Goal: Task Accomplishment & Management: Manage account settings

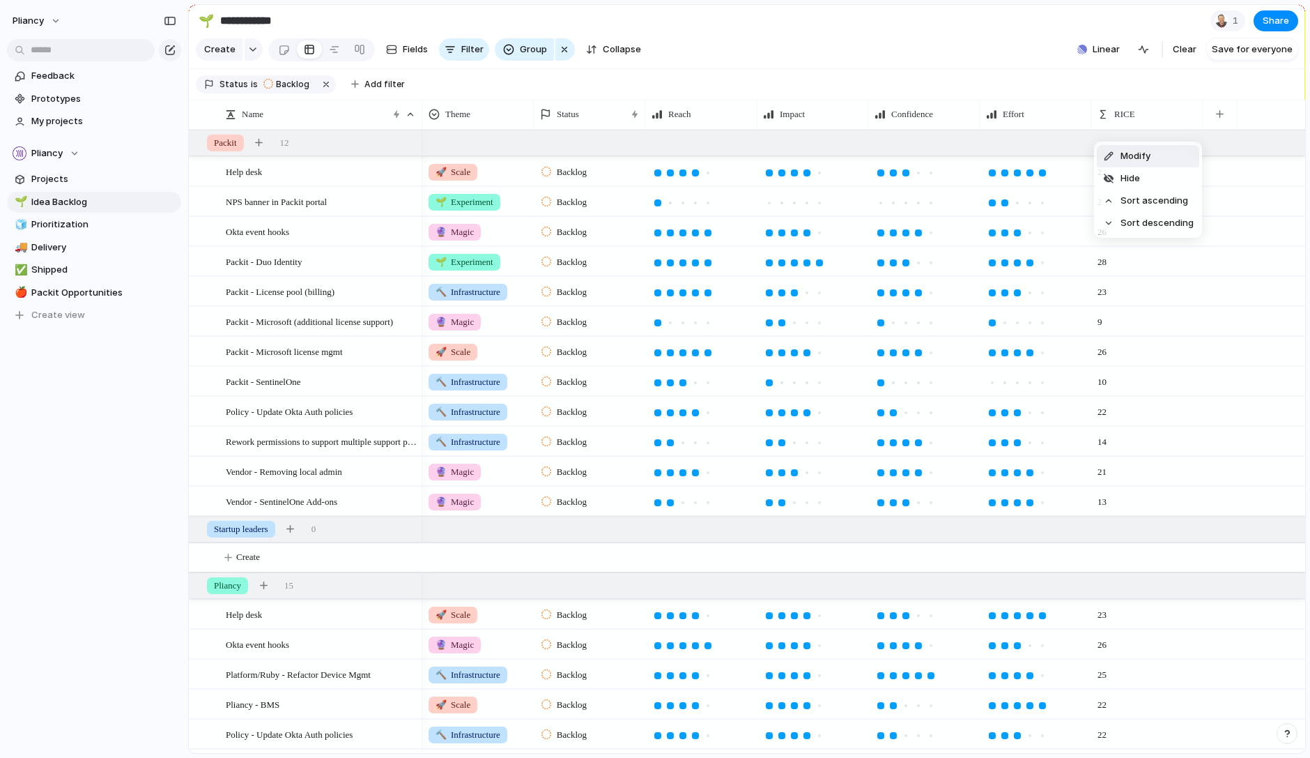
click at [1134, 154] on span "Modify" at bounding box center [1136, 156] width 30 height 14
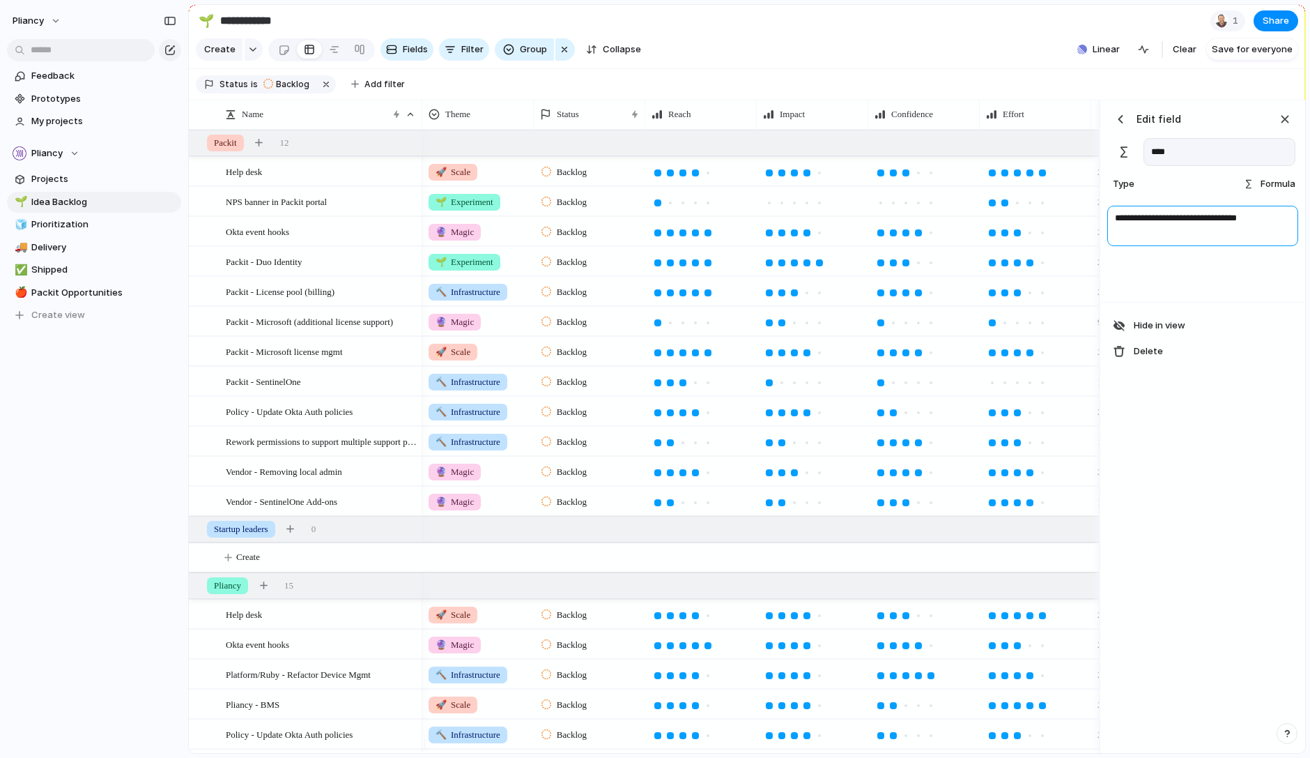
click at [1161, 231] on textarea "**********" at bounding box center [1203, 226] width 191 height 40
type textarea "**********"
click at [1181, 459] on div "**********" at bounding box center [1203, 426] width 202 height 653
click at [1122, 126] on div "button" at bounding box center [1121, 119] width 14 height 14
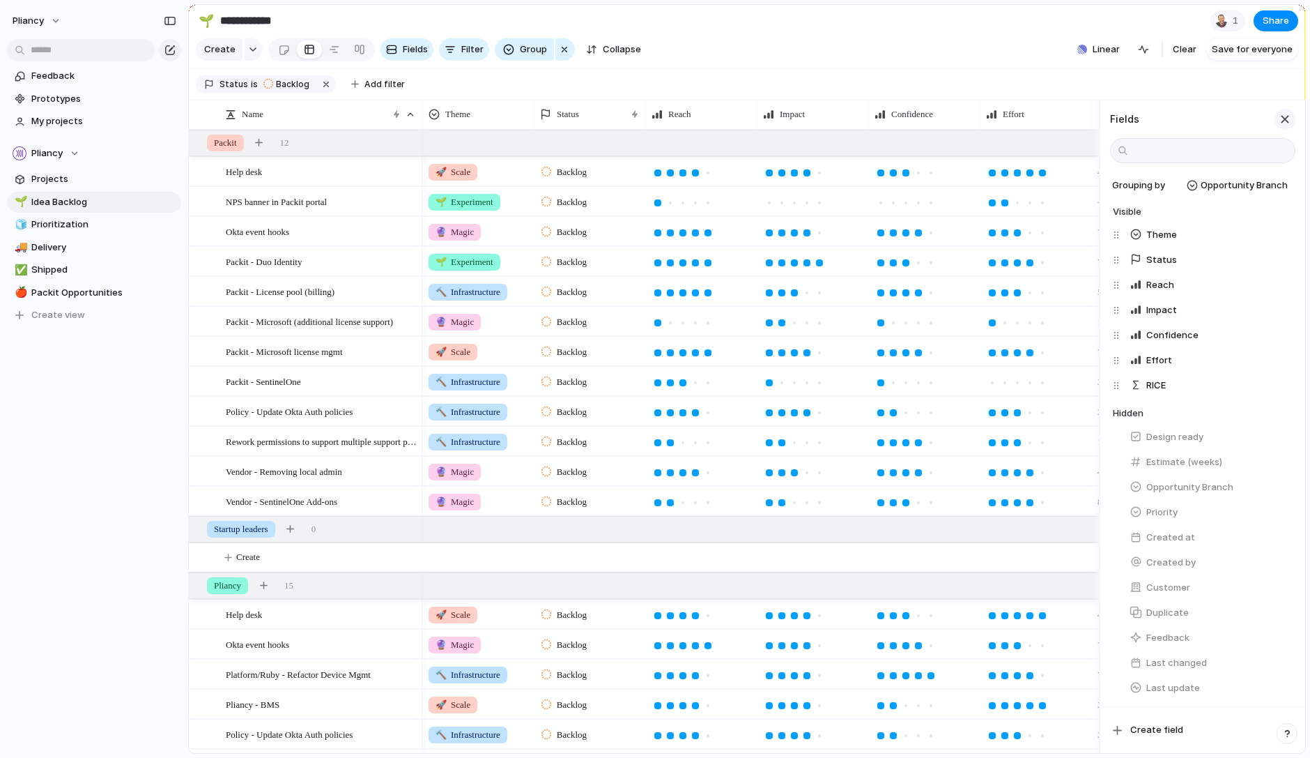
click at [1284, 127] on div "button" at bounding box center [1285, 119] width 15 height 15
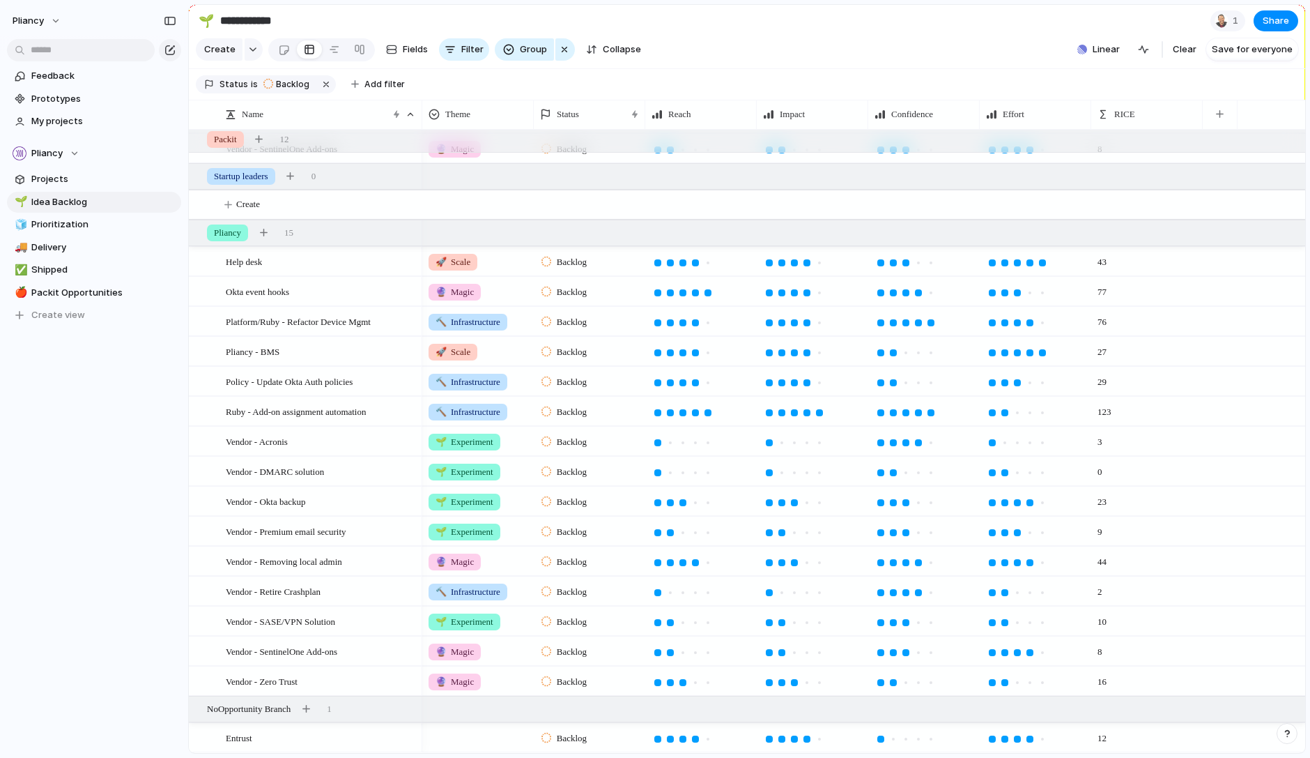
scroll to position [362, 0]
click at [1016, 411] on div at bounding box center [1017, 412] width 7 height 7
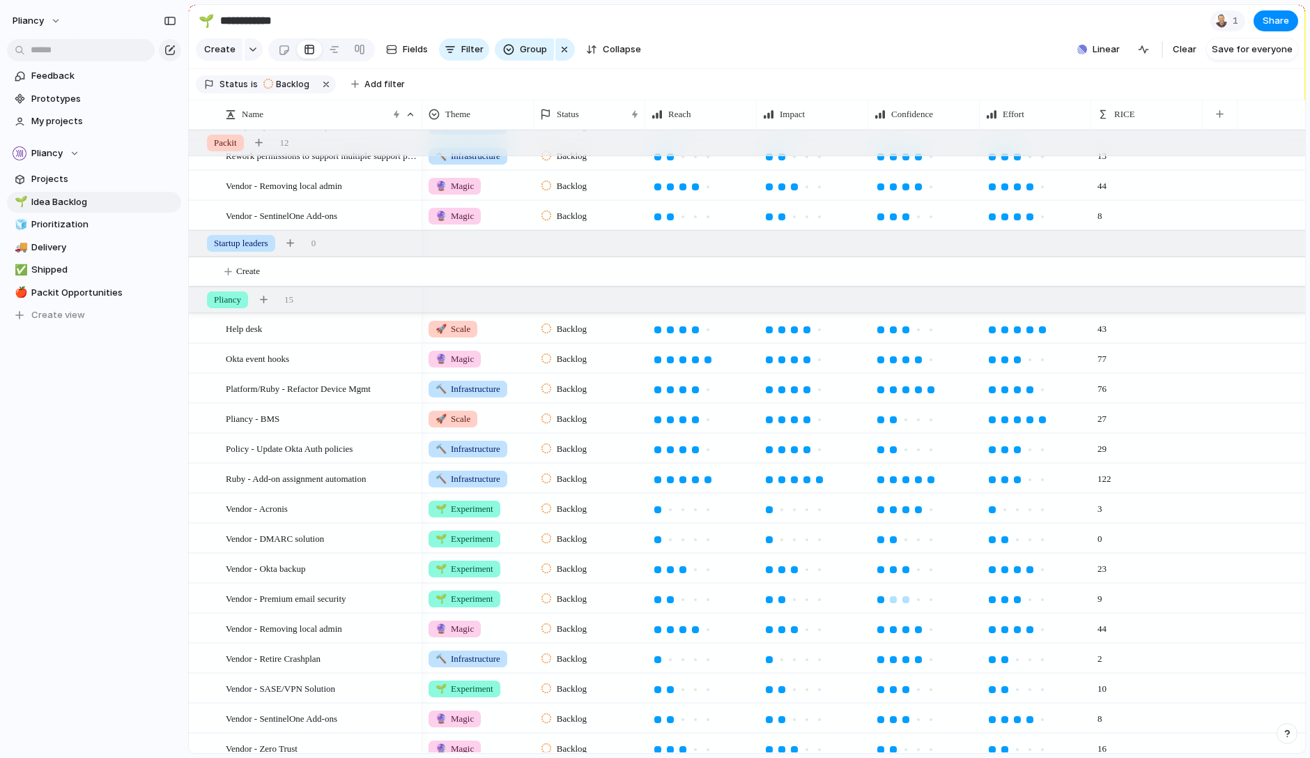
scroll to position [301, 0]
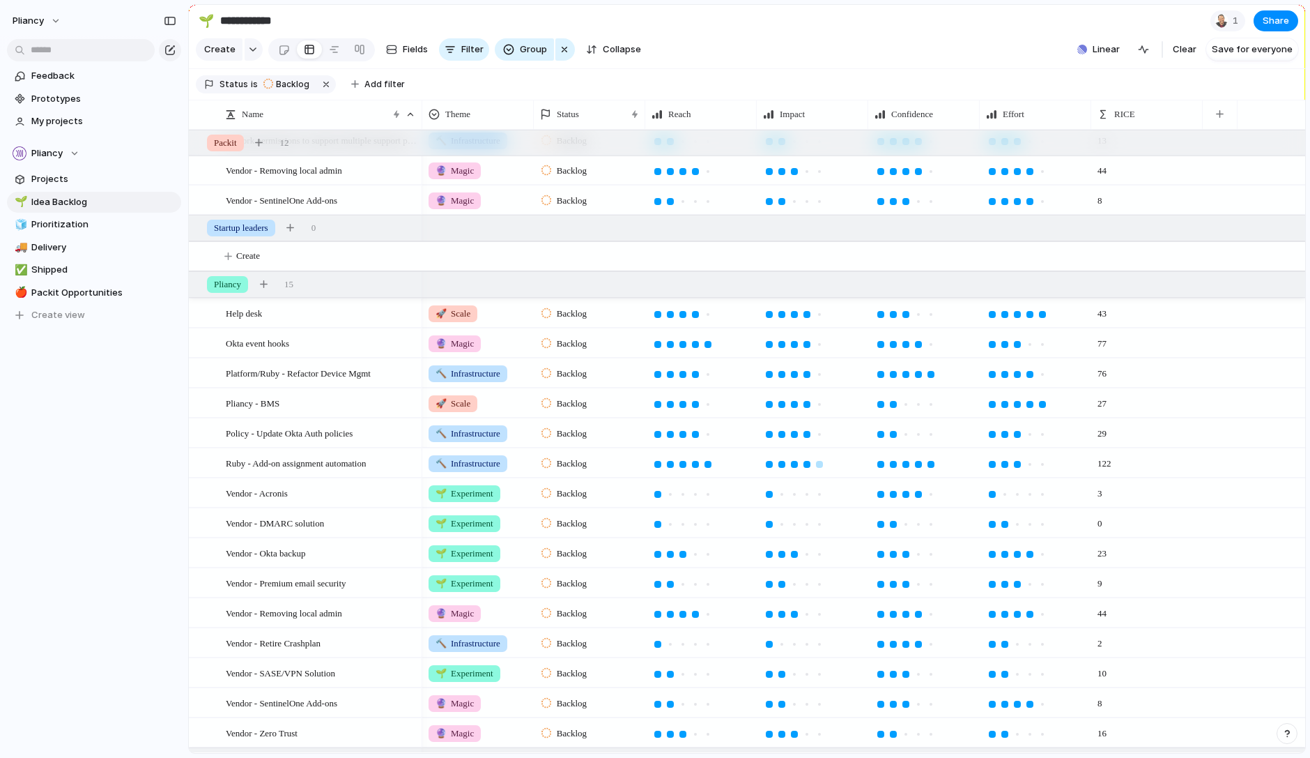
click at [808, 468] on div at bounding box center [807, 464] width 7 height 7
click at [819, 468] on div at bounding box center [819, 464] width 7 height 7
click at [694, 468] on div at bounding box center [695, 464] width 7 height 7
click at [1133, 150] on span "Modify" at bounding box center [1136, 156] width 30 height 14
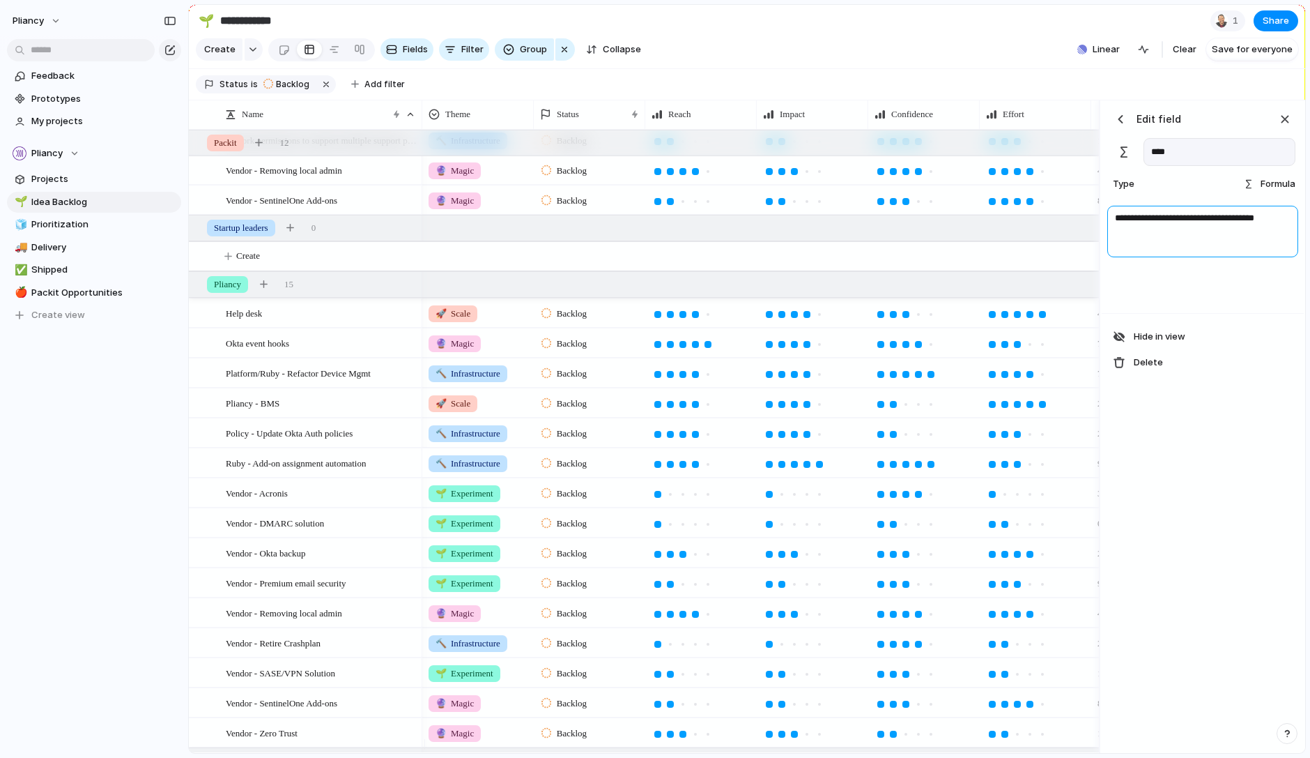
click at [1266, 231] on textarea "**********" at bounding box center [1203, 232] width 191 height 52
type textarea "**********"
click at [1124, 126] on div "button" at bounding box center [1121, 119] width 14 height 14
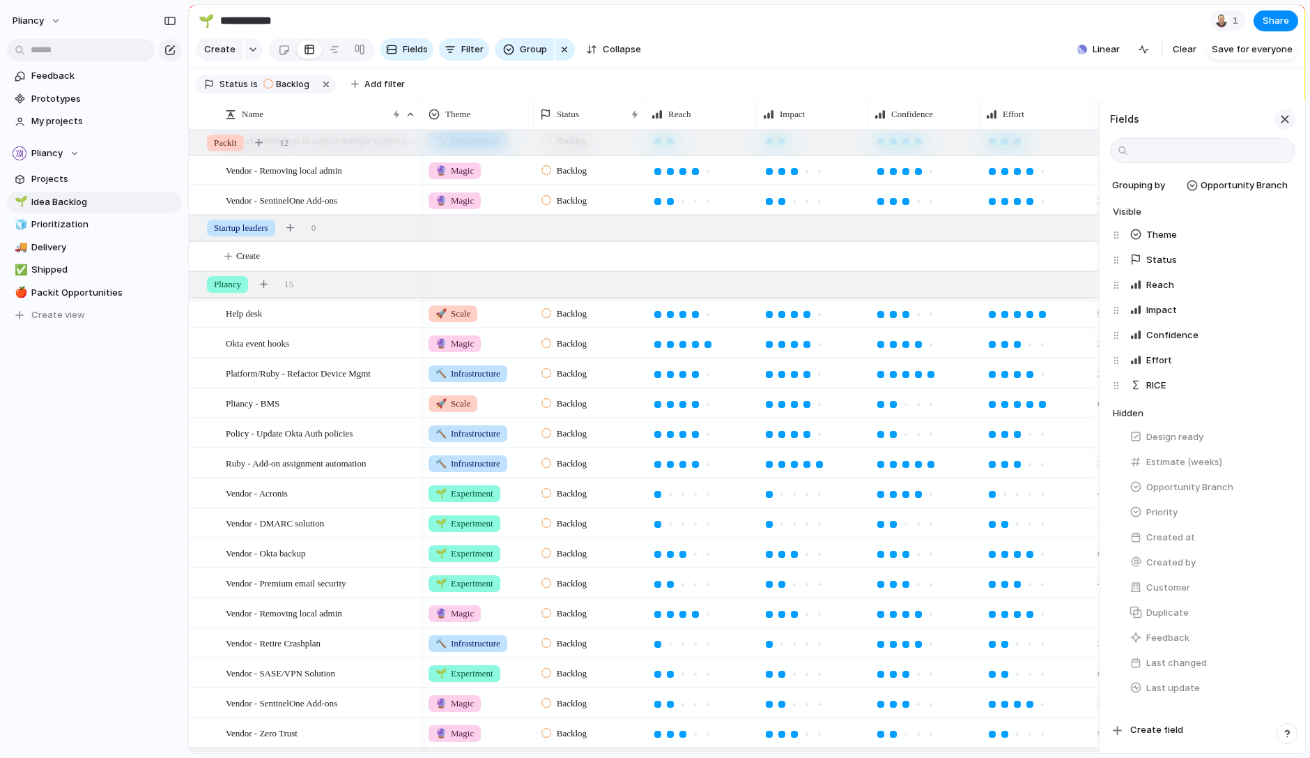
click at [1283, 127] on div "button" at bounding box center [1285, 119] width 15 height 15
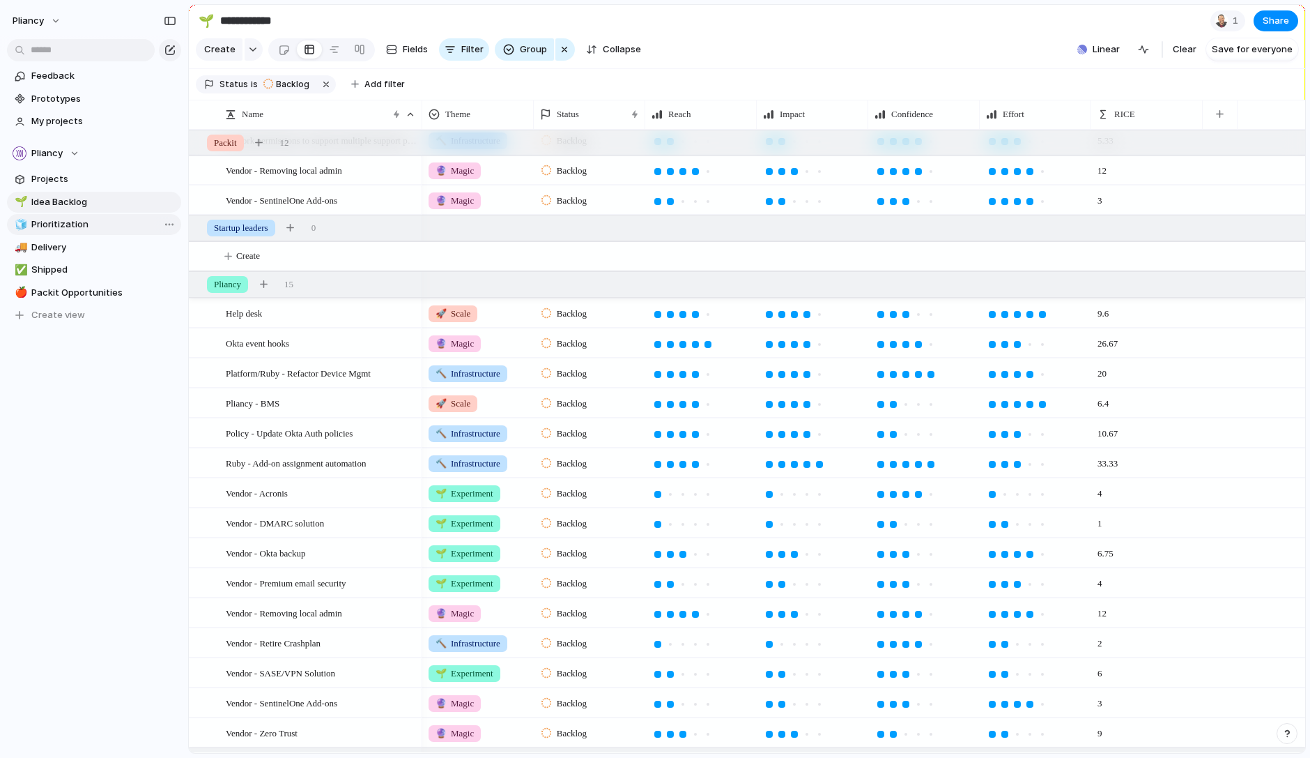
click at [67, 222] on span "Prioritization" at bounding box center [103, 224] width 145 height 14
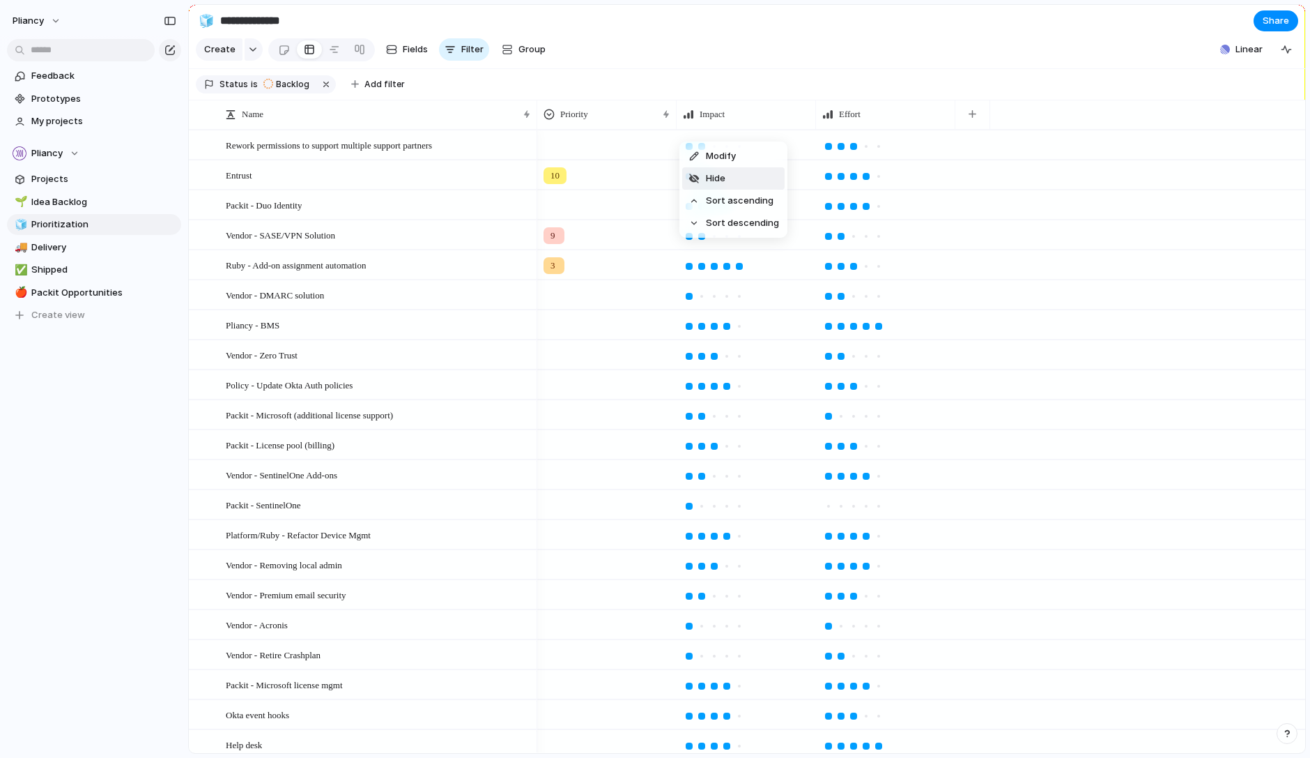
click at [714, 175] on span "Hide" at bounding box center [716, 178] width 20 height 14
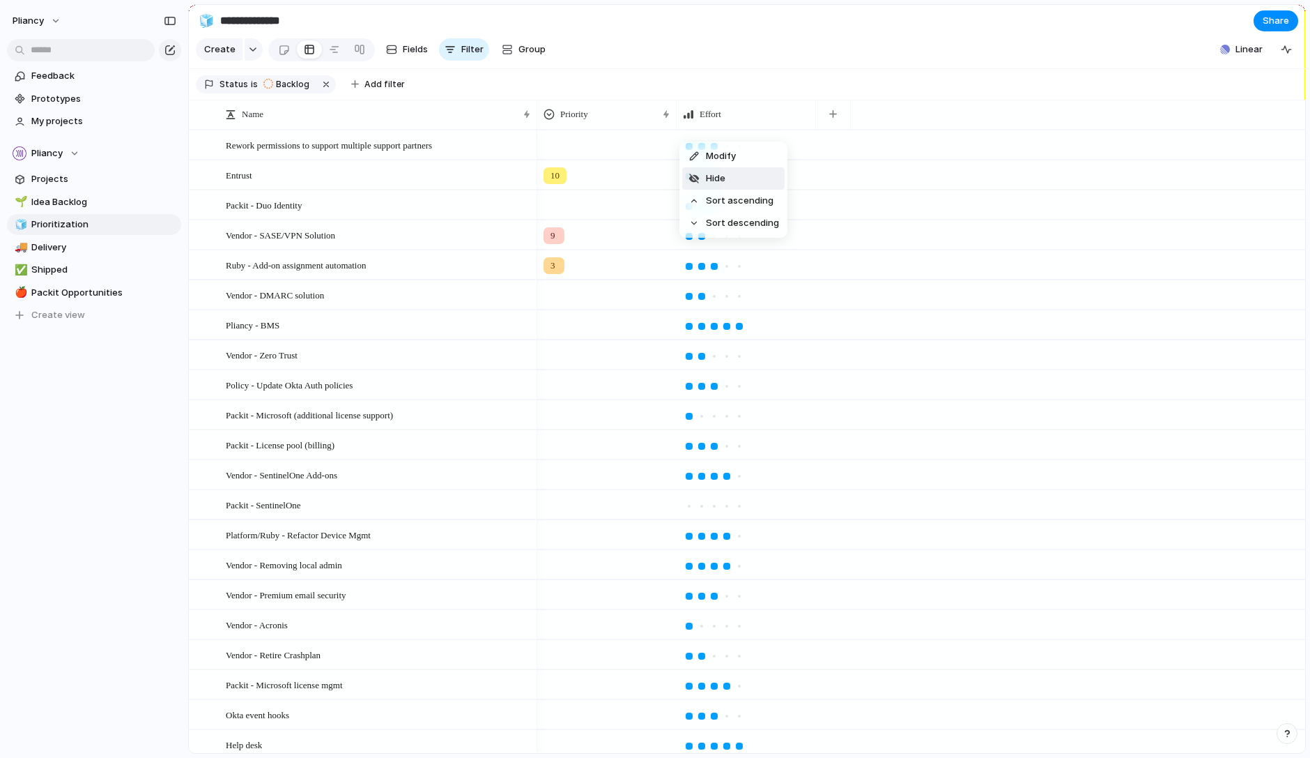
click at [713, 179] on span "Hide" at bounding box center [716, 178] width 20 height 14
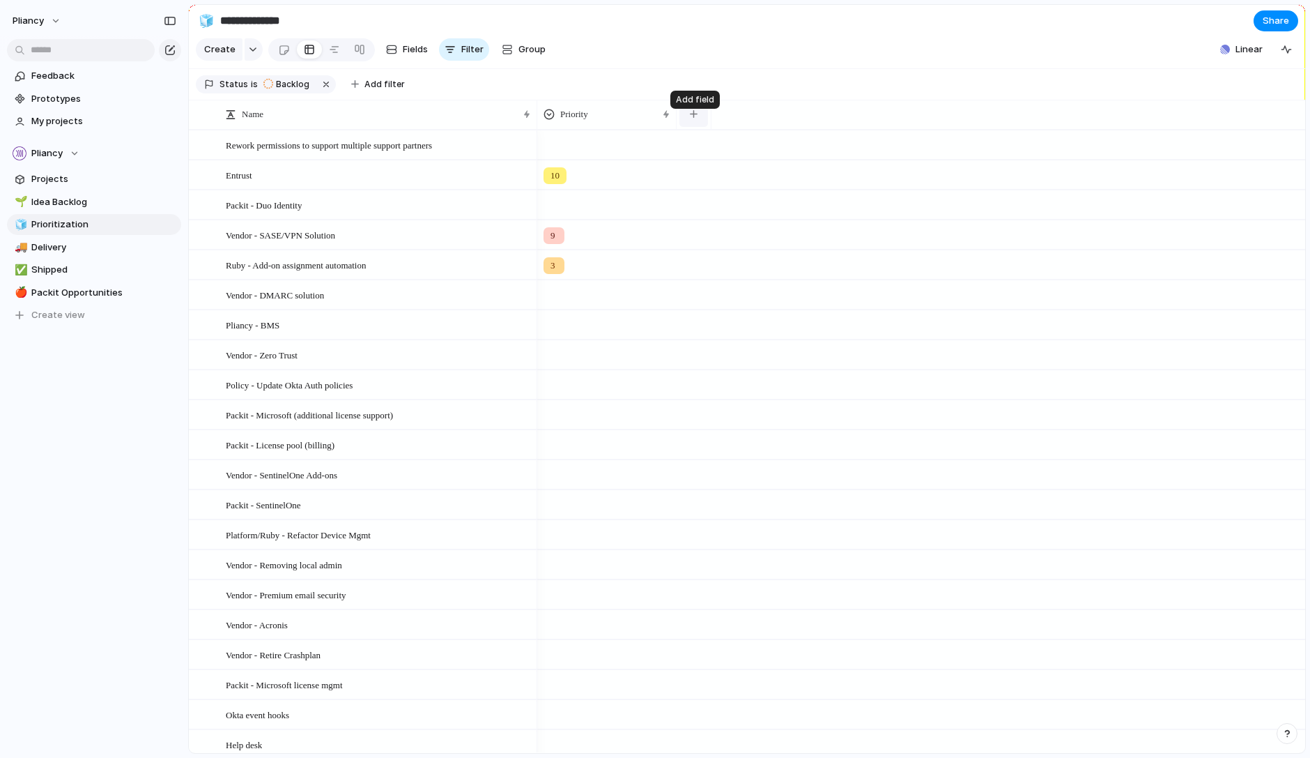
click at [699, 125] on button "button" at bounding box center [694, 114] width 29 height 25
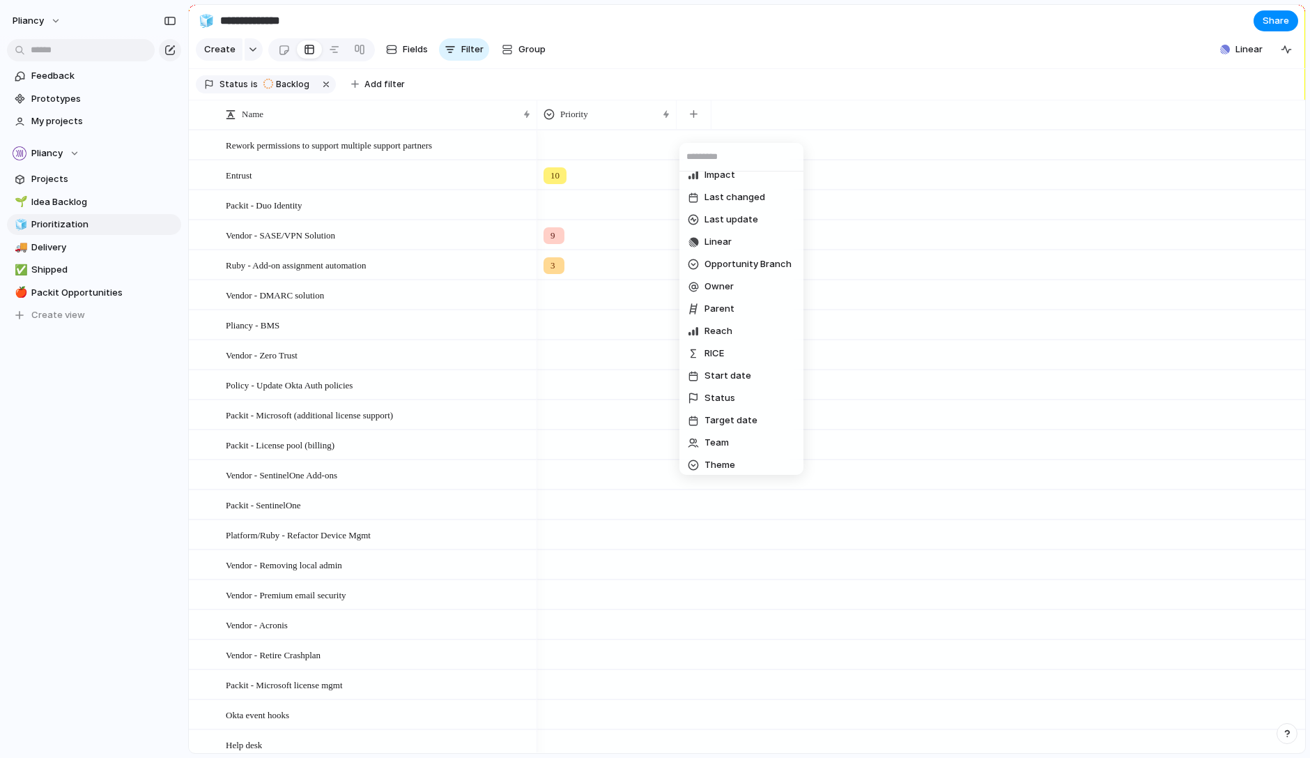
scroll to position [261, 0]
click at [711, 306] on span "RICE" at bounding box center [715, 304] width 20 height 14
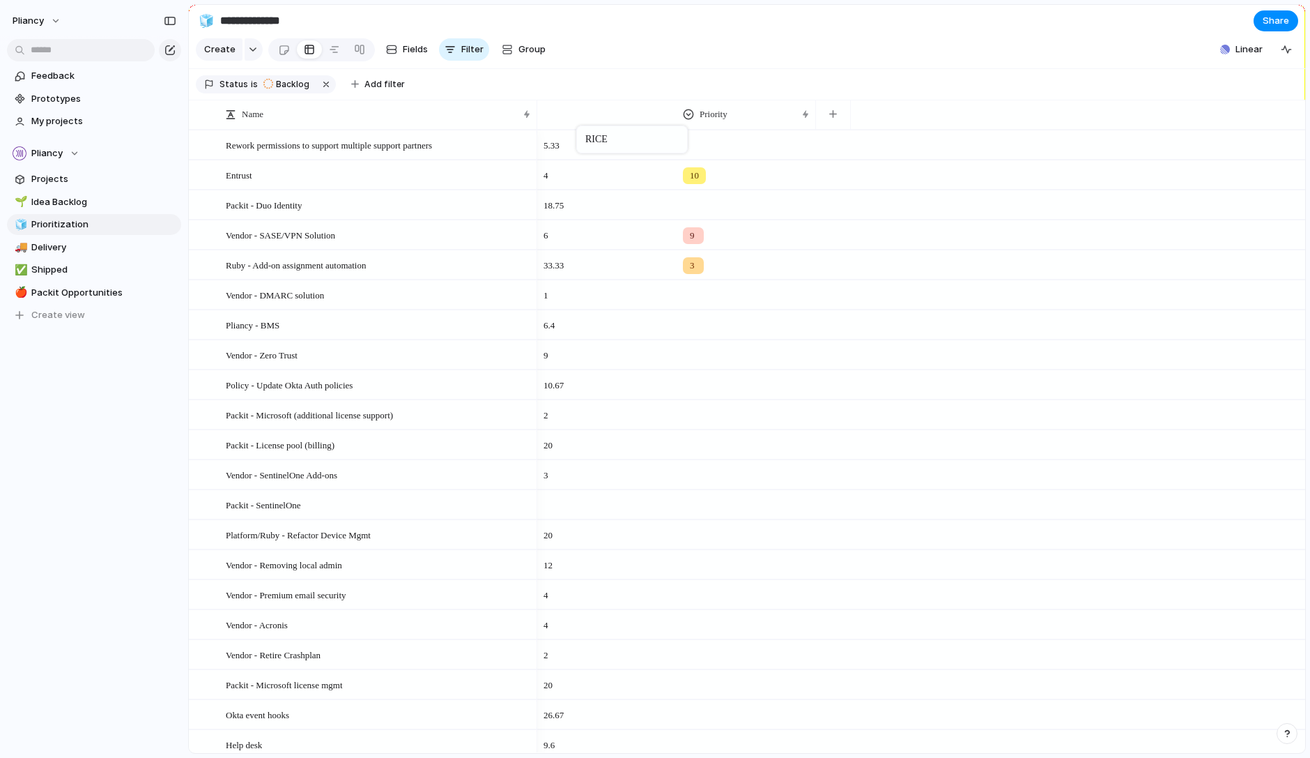
drag, startPoint x: 747, startPoint y: 125, endPoint x: 583, endPoint y: 128, distance: 163.8
click at [213, 269] on span "Copy link" at bounding box center [208, 264] width 40 height 14
click at [581, 121] on div "RICE" at bounding box center [607, 114] width 126 height 14
click at [583, 224] on span "Sort descending" at bounding box center [603, 222] width 73 height 14
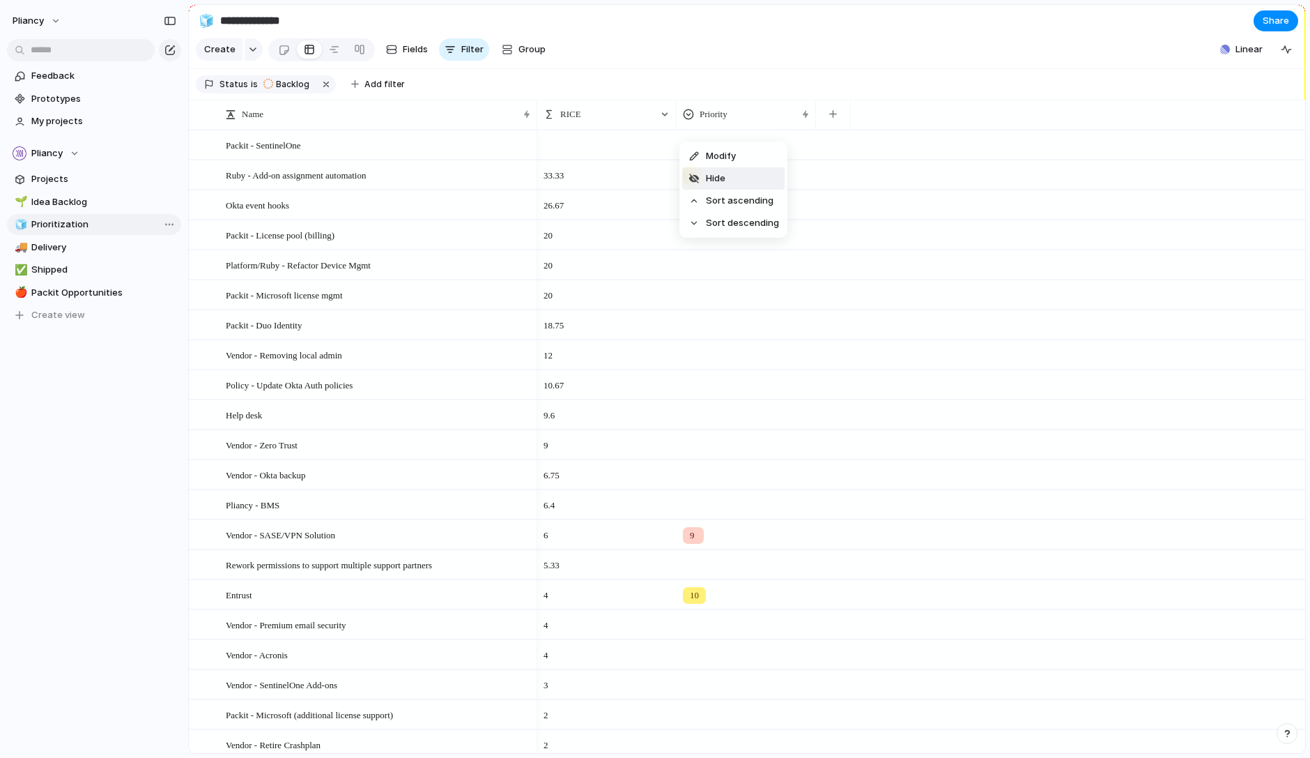
click at [724, 181] on span "Hide" at bounding box center [716, 178] width 20 height 14
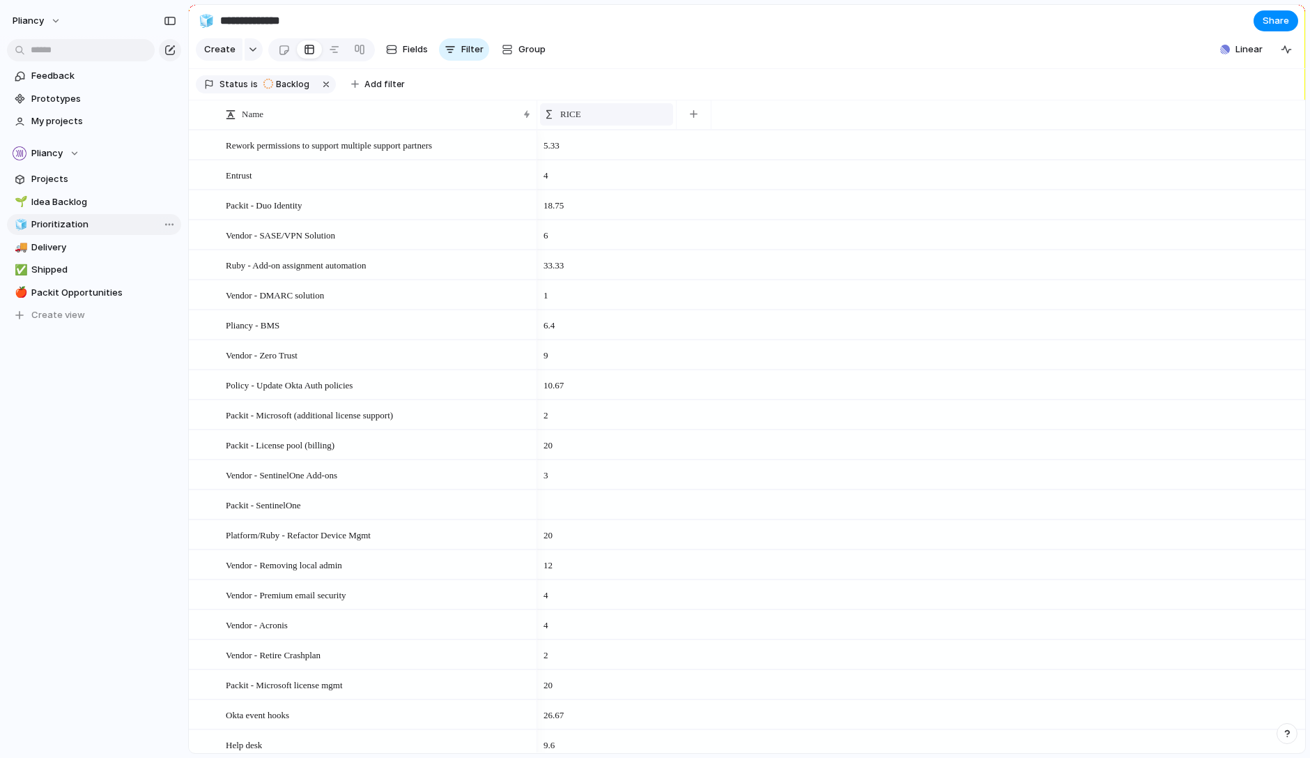
click at [564, 121] on span "RICE" at bounding box center [570, 114] width 21 height 14
click at [578, 218] on span "Sort descending" at bounding box center [603, 223] width 73 height 14
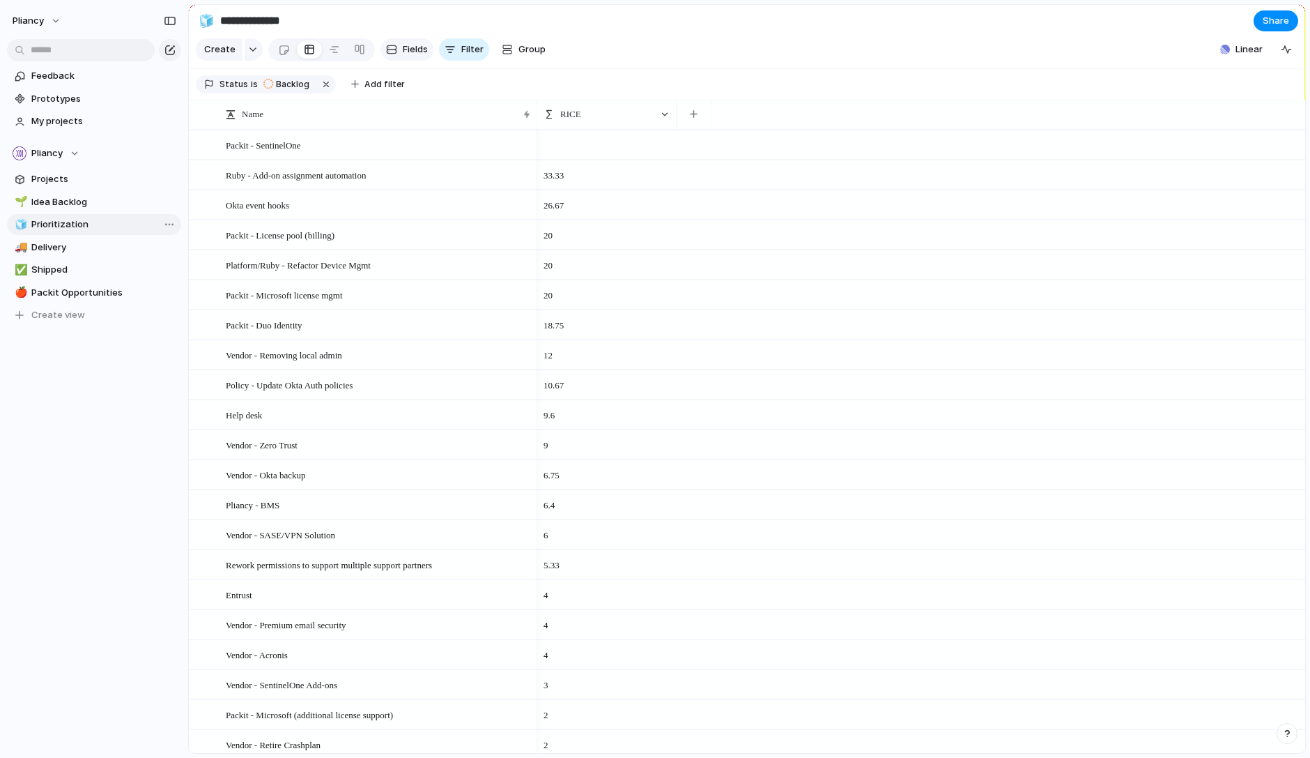
click at [404, 53] on span "Fields" at bounding box center [415, 50] width 25 height 14
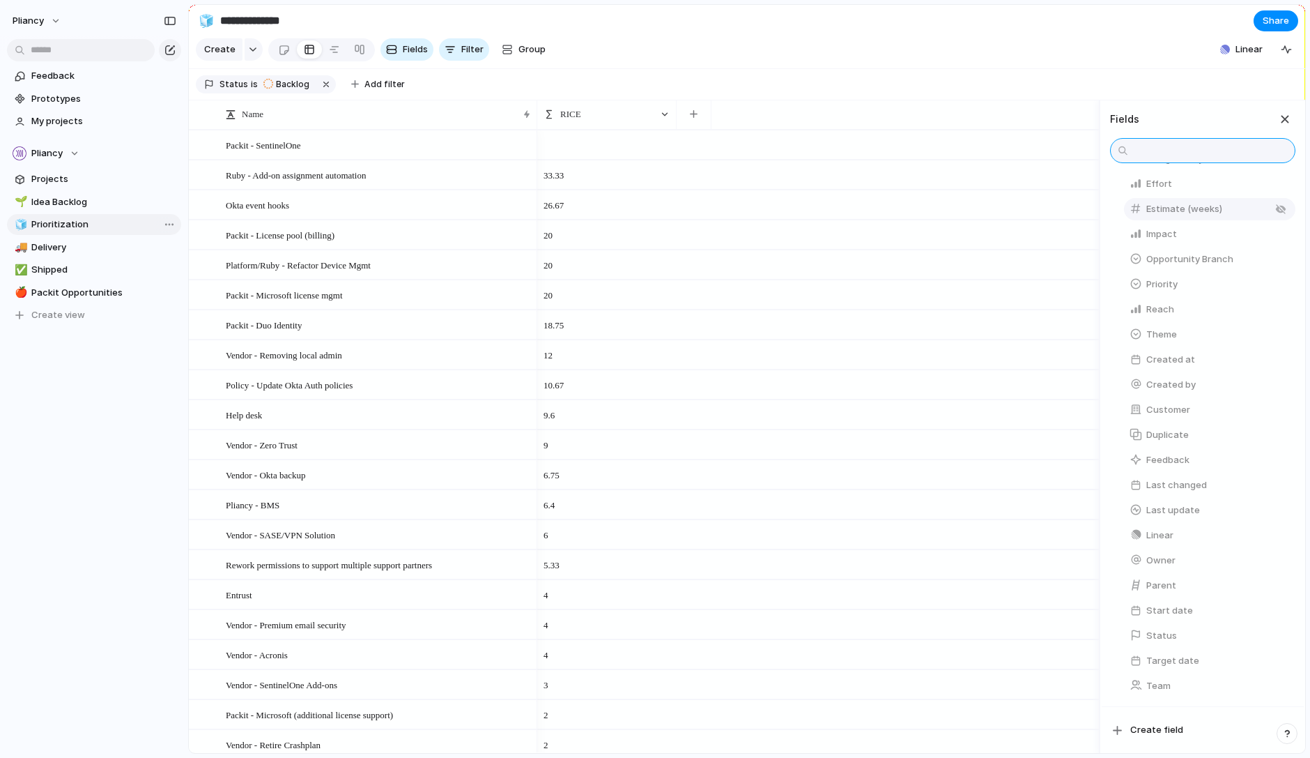
scroll to position [163, 0]
click at [1159, 458] on span "Feedback" at bounding box center [1168, 460] width 43 height 14
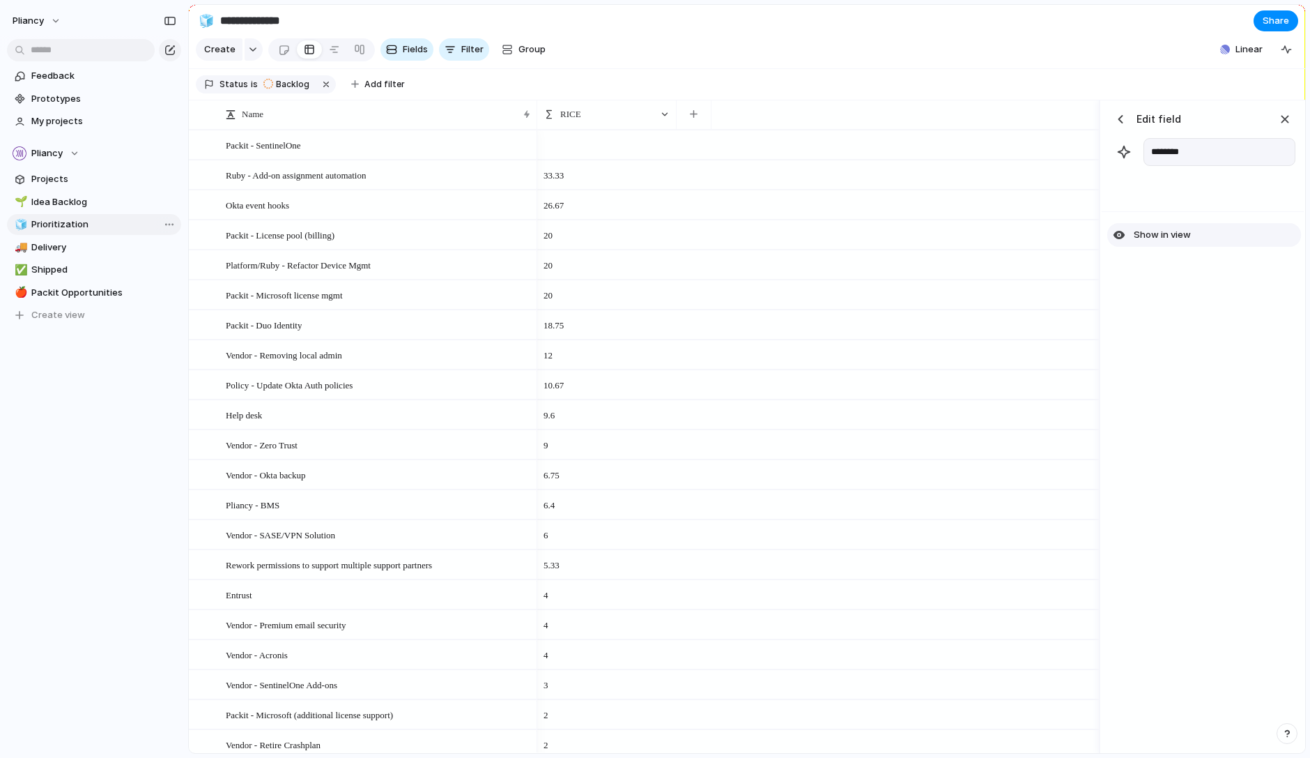
click at [1156, 242] on span "Show in view" at bounding box center [1162, 235] width 57 height 14
click at [1122, 126] on div "button" at bounding box center [1121, 119] width 14 height 14
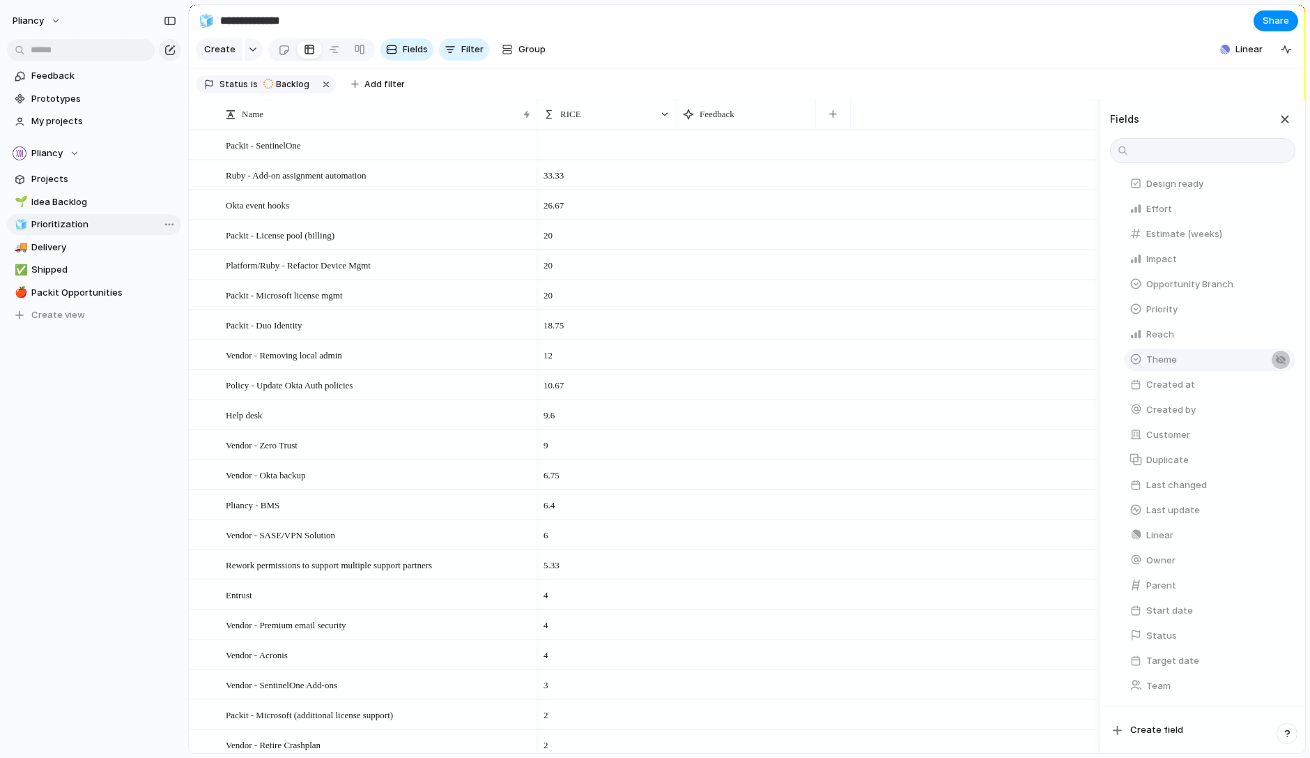
click at [1278, 357] on div "button" at bounding box center [1281, 359] width 11 height 11
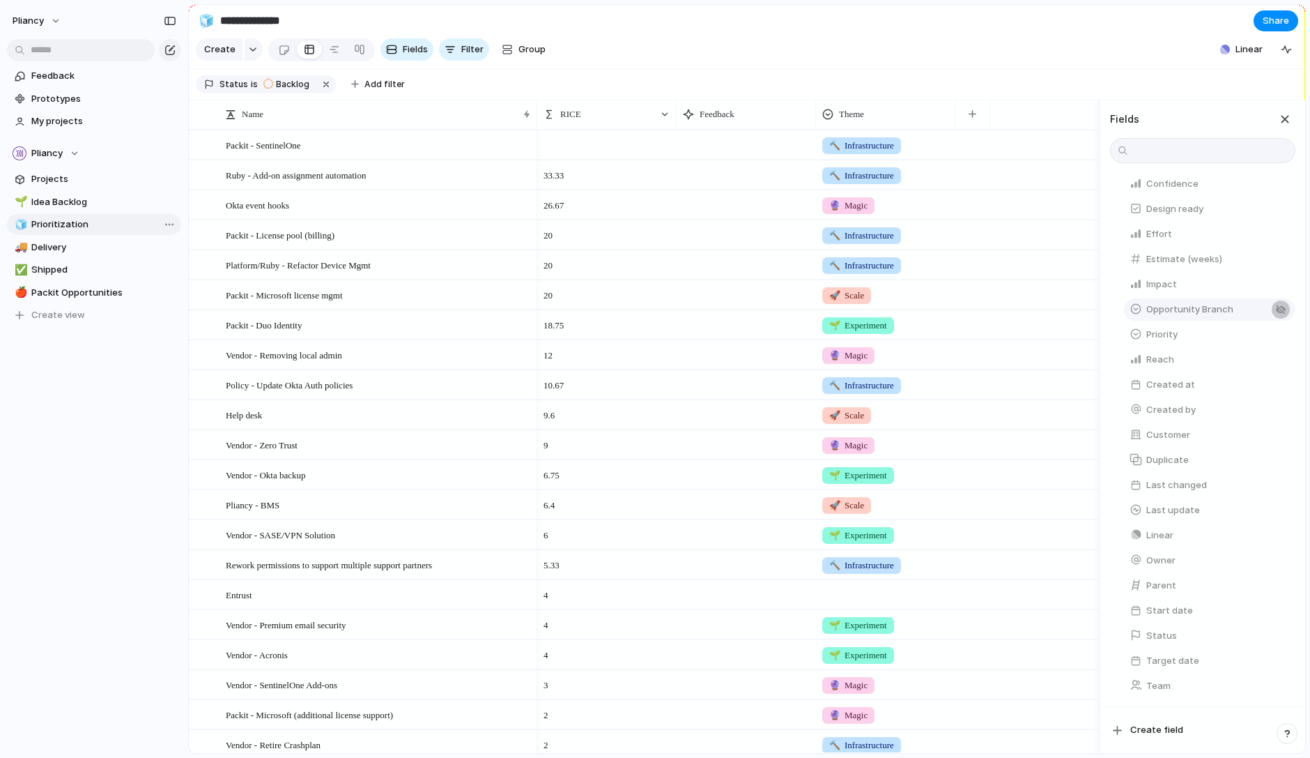
click at [1278, 310] on button "button" at bounding box center [1281, 309] width 18 height 18
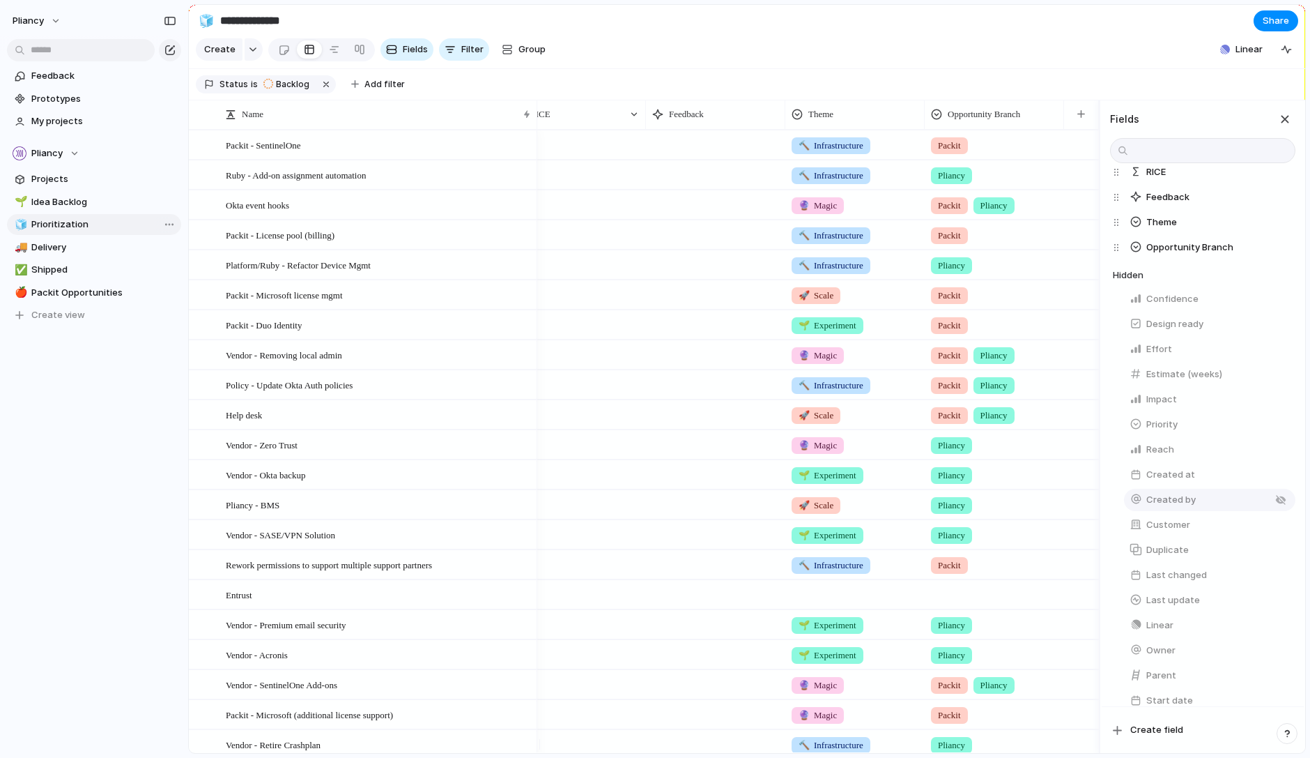
scroll to position [0, 0]
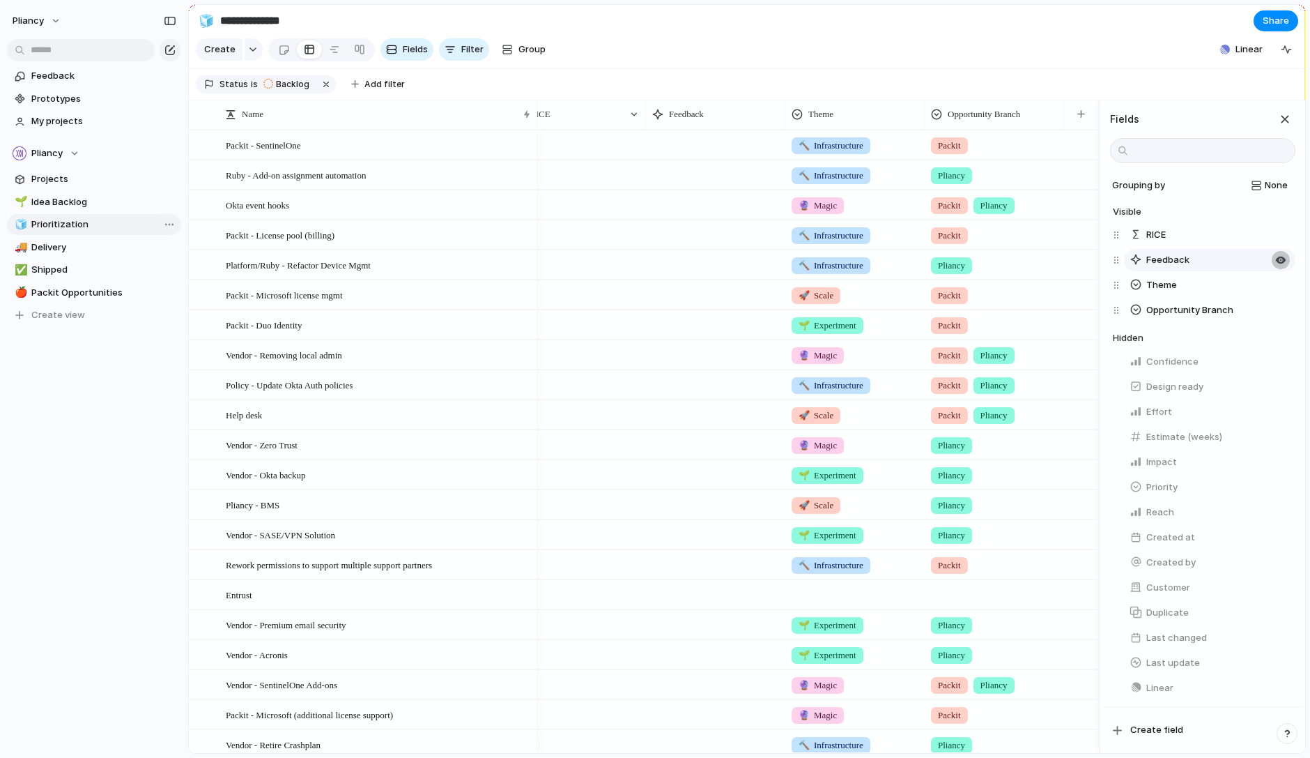
click at [1276, 266] on div "button" at bounding box center [1281, 259] width 11 height 11
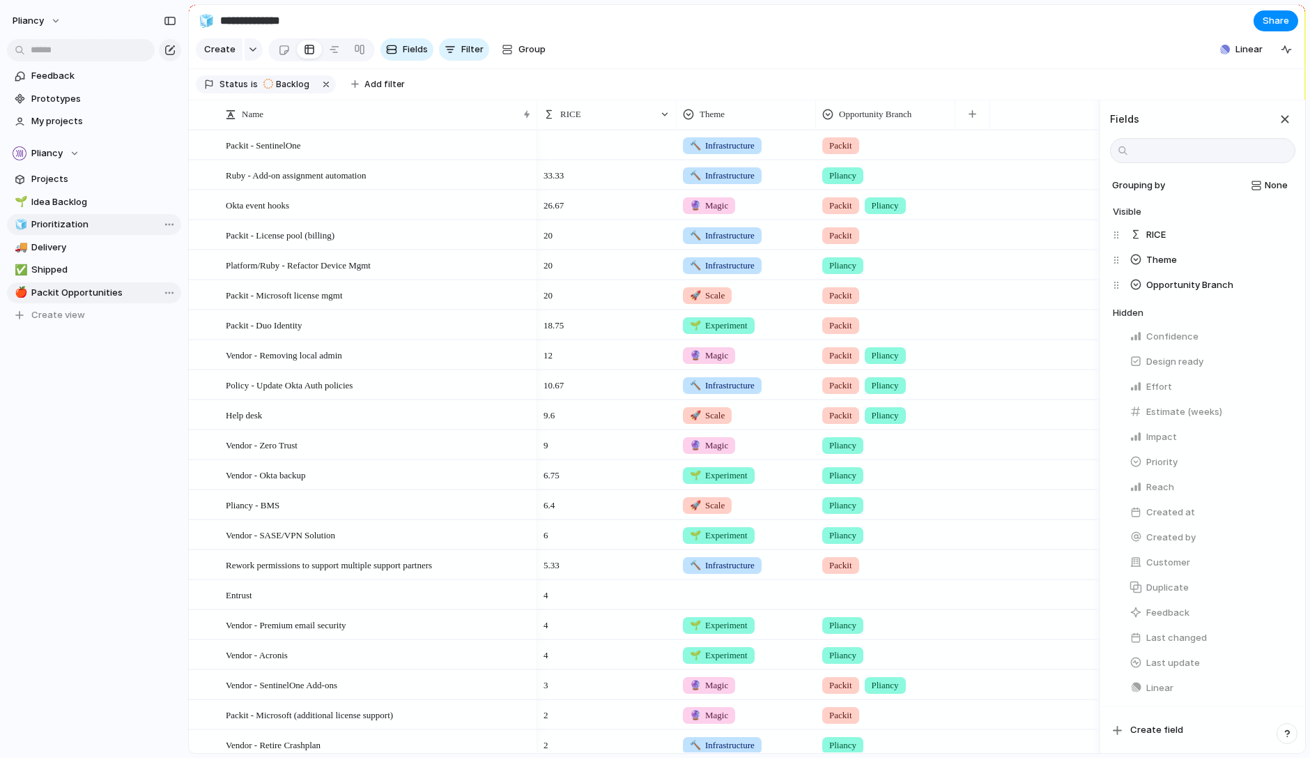
click at [54, 291] on span "Packit Opportunities" at bounding box center [103, 293] width 145 height 14
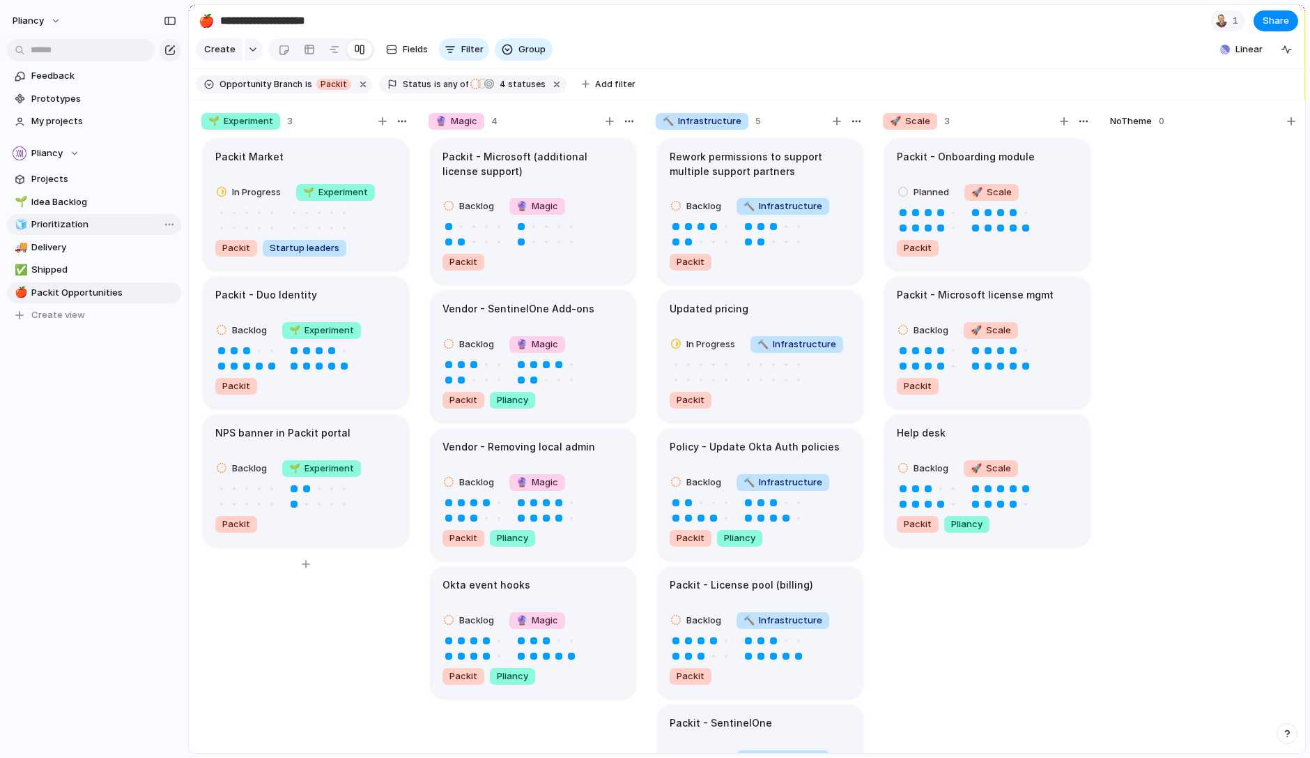
click at [262, 165] on h1 "Packit Market" at bounding box center [249, 156] width 68 height 15
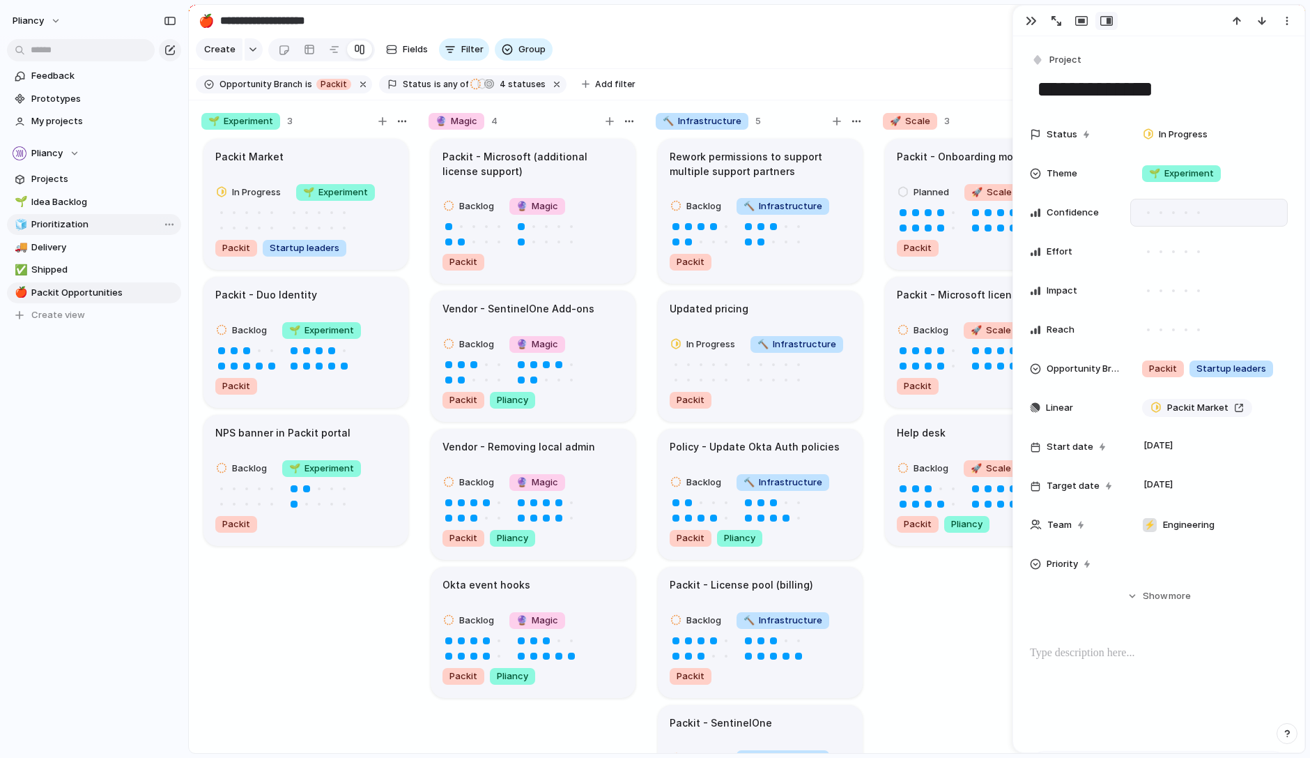
click at [1174, 213] on div at bounding box center [1173, 212] width 3 height 3
click at [1185, 252] on div at bounding box center [1186, 251] width 3 height 3
click at [1174, 291] on div at bounding box center [1173, 290] width 3 height 3
click at [1163, 328] on div at bounding box center [1161, 329] width 13 height 13
click at [320, 441] on h1 "NPS banner in Packit portal" at bounding box center [282, 432] width 135 height 15
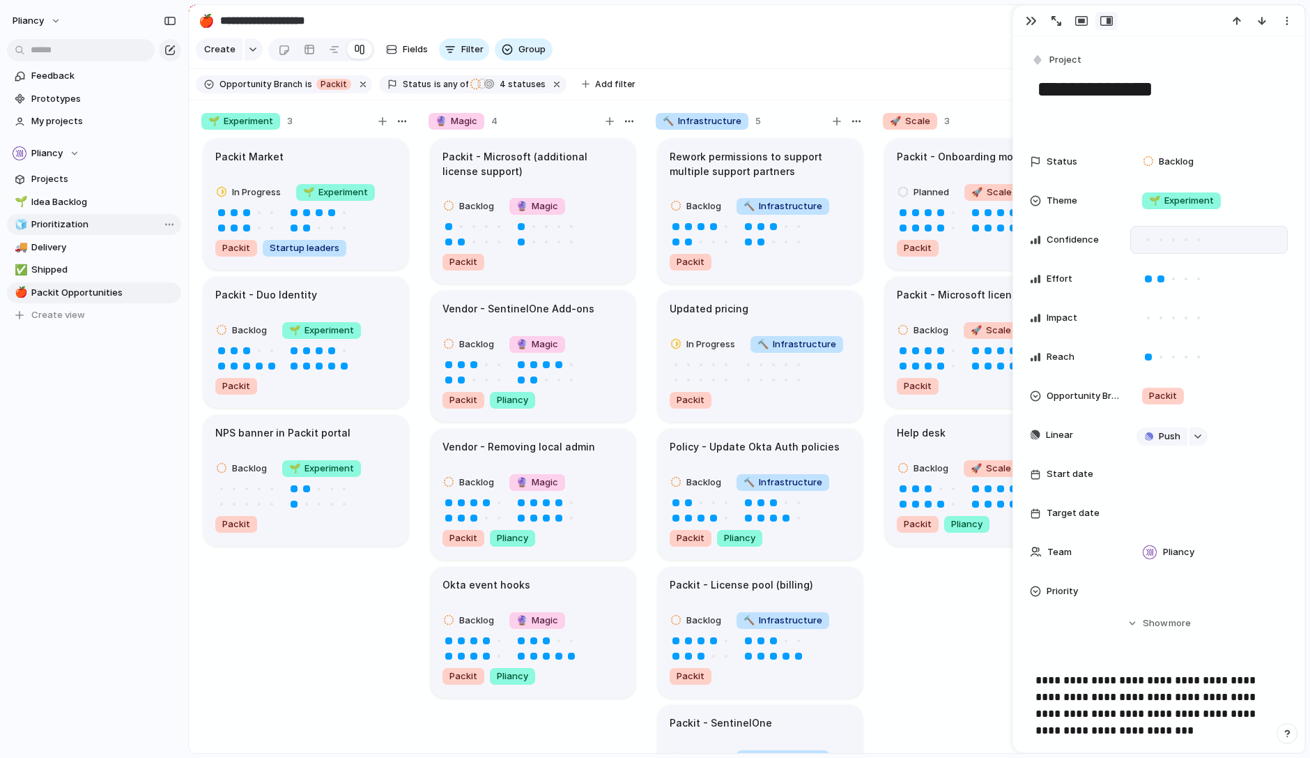
click at [1147, 238] on div at bounding box center [1148, 239] width 3 height 3
click at [1149, 314] on div at bounding box center [1148, 318] width 13 height 13
click at [707, 316] on h1 "Updated pricing" at bounding box center [709, 308] width 79 height 15
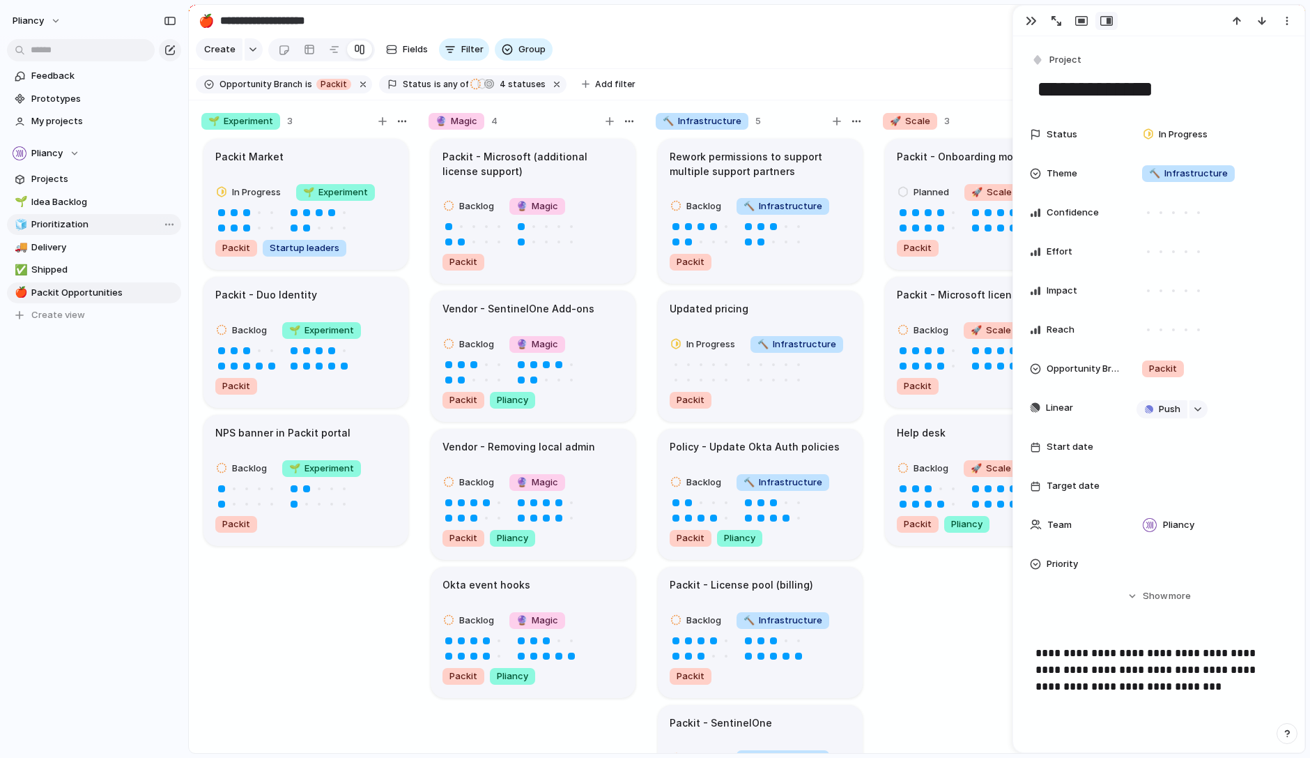
scroll to position [103, 0]
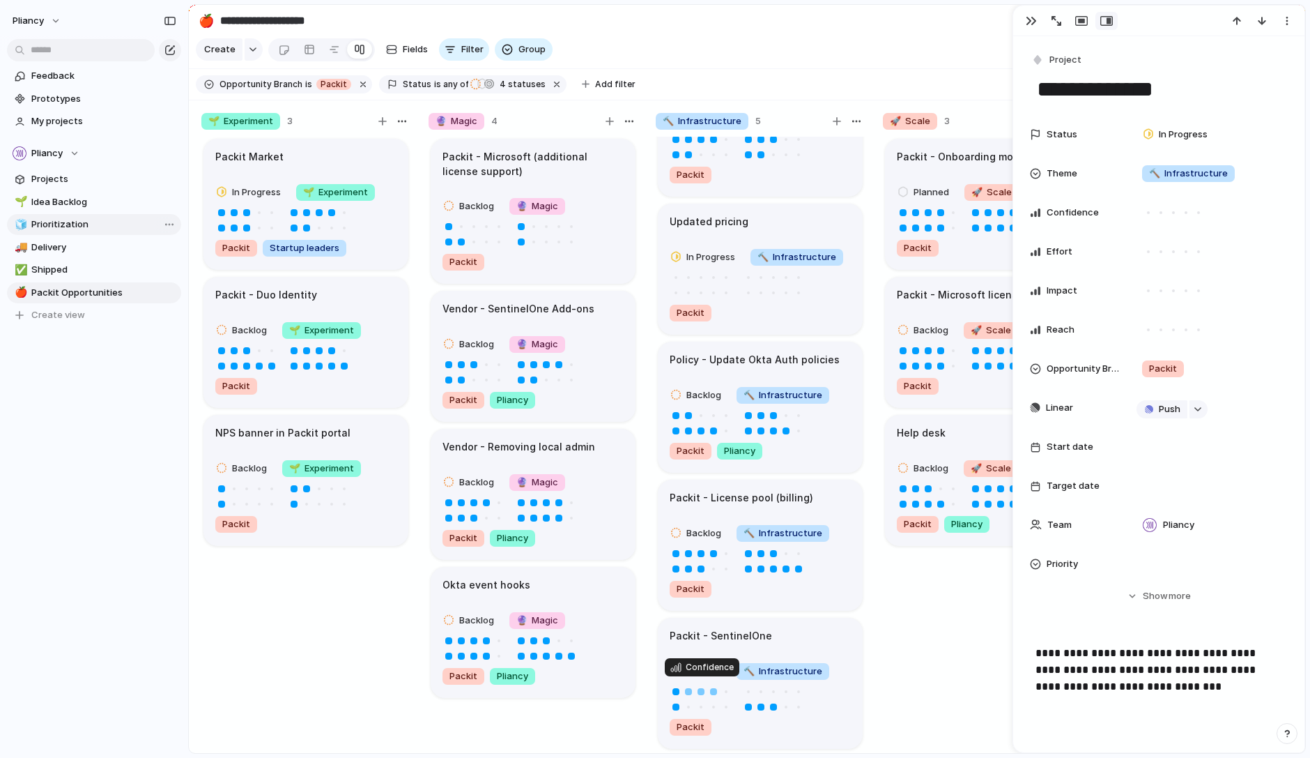
click at [712, 688] on div at bounding box center [713, 691] width 7 height 7
click at [737, 630] on h1 "Packit - SentinelOne" at bounding box center [721, 635] width 102 height 15
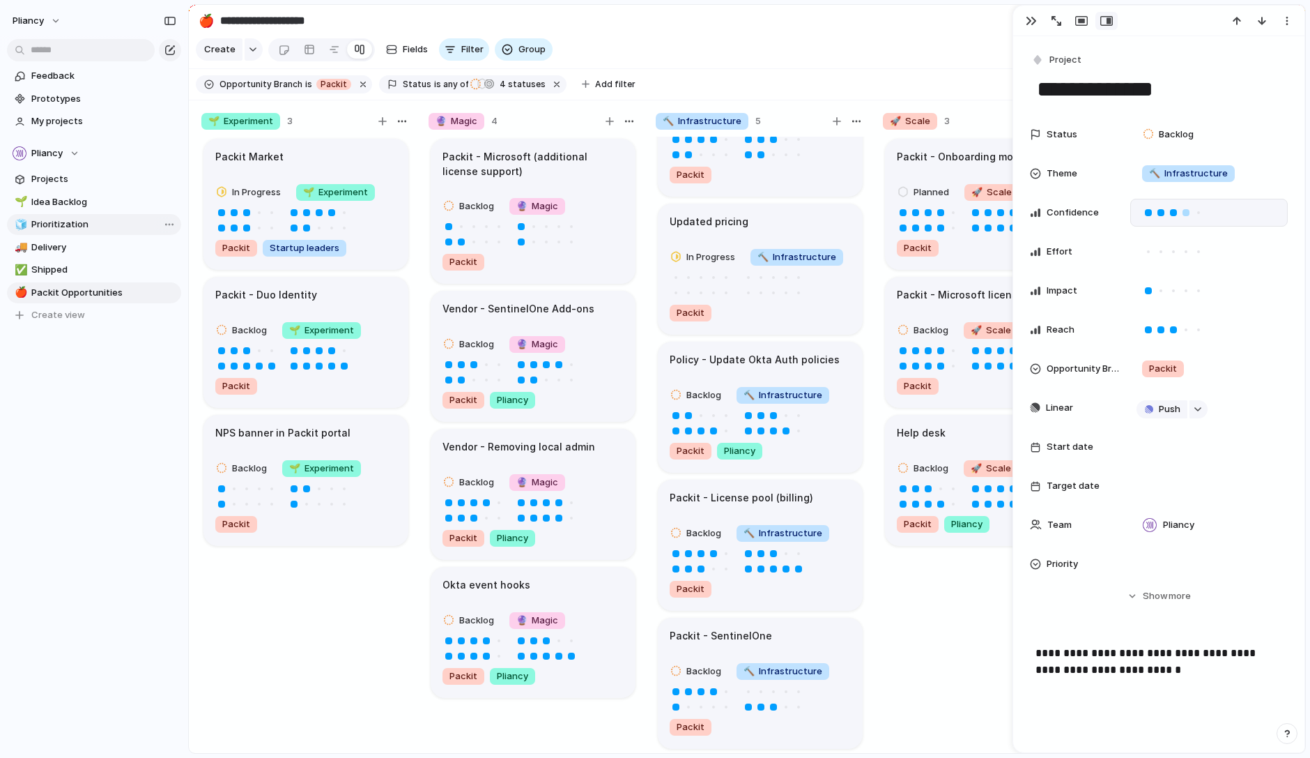
click at [1175, 211] on div at bounding box center [1173, 212] width 7 height 7
click at [1171, 253] on div at bounding box center [1174, 251] width 13 height 13
click at [747, 214] on div "Updated pricing" at bounding box center [760, 221] width 181 height 15
click at [52, 224] on span "Prioritization" at bounding box center [103, 224] width 145 height 14
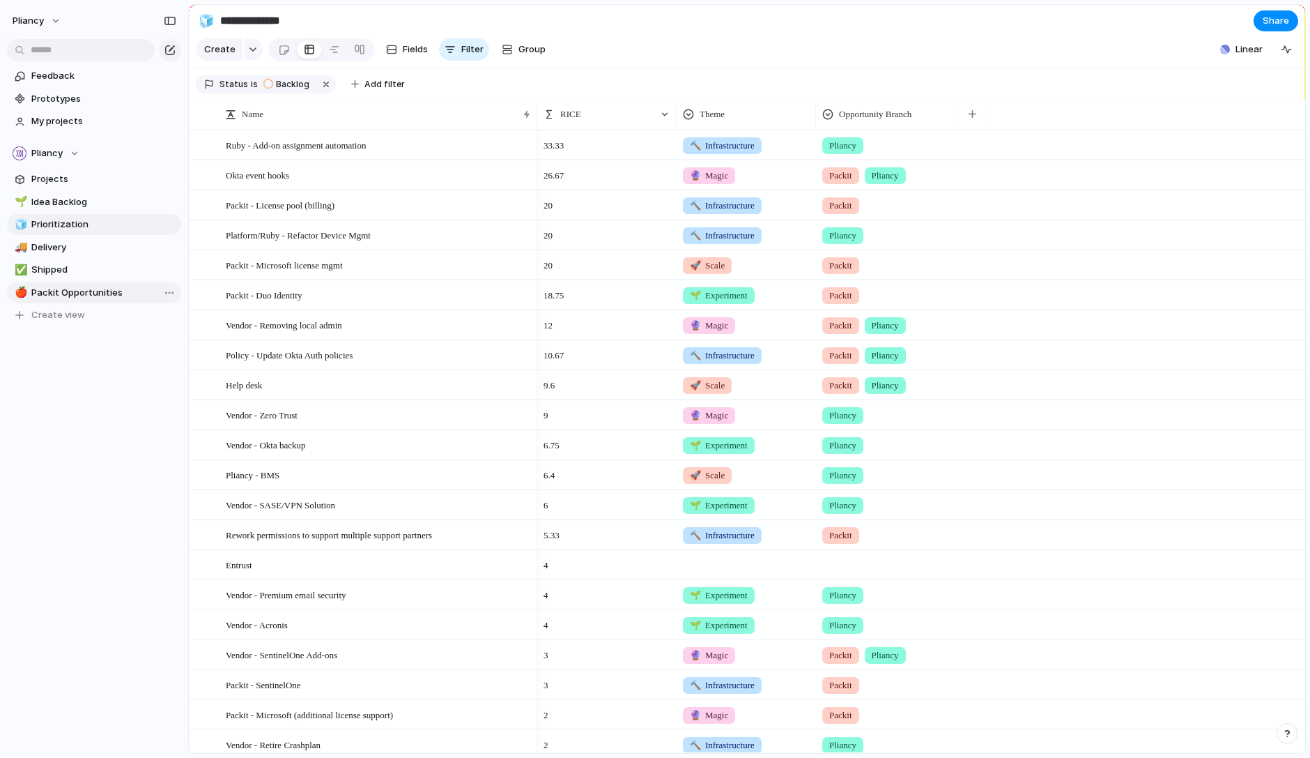
click at [76, 291] on span "Packit Opportunities" at bounding box center [103, 293] width 145 height 14
type input "**********"
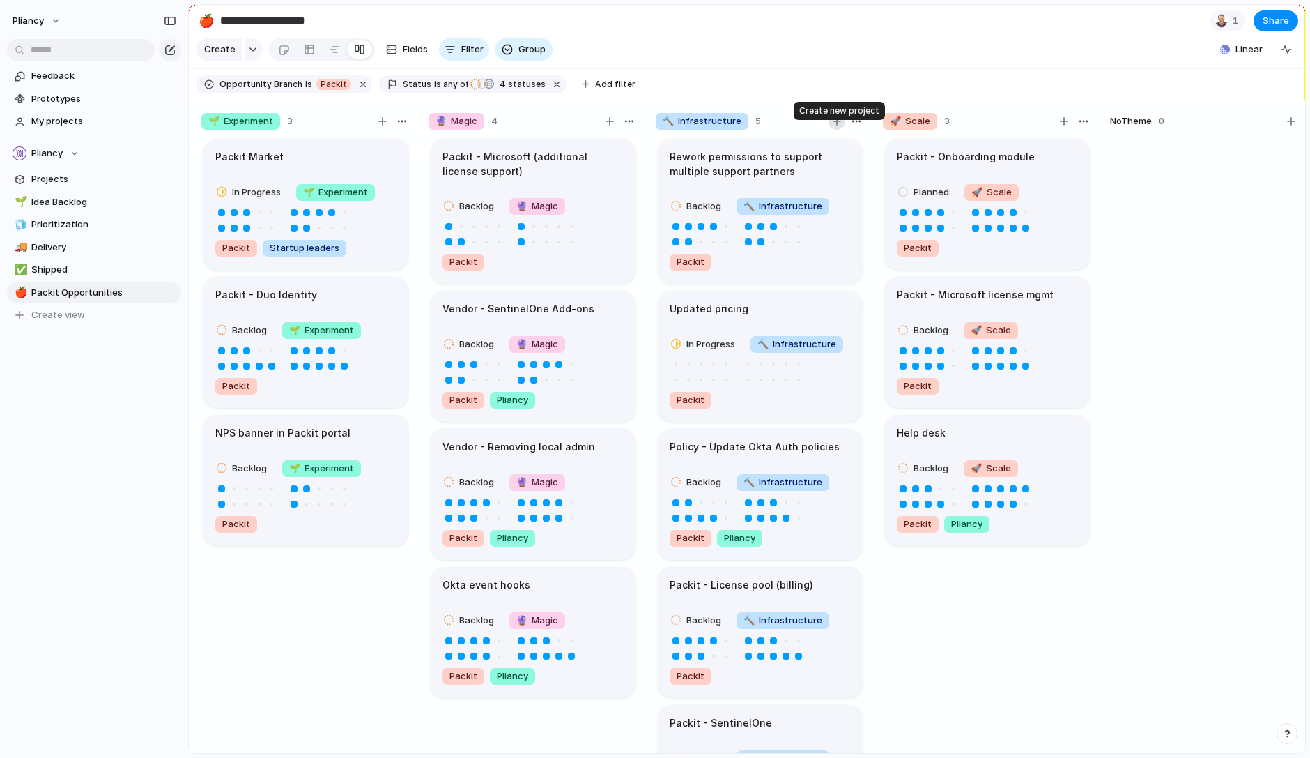
click at [839, 125] on div "button" at bounding box center [837, 121] width 8 height 8
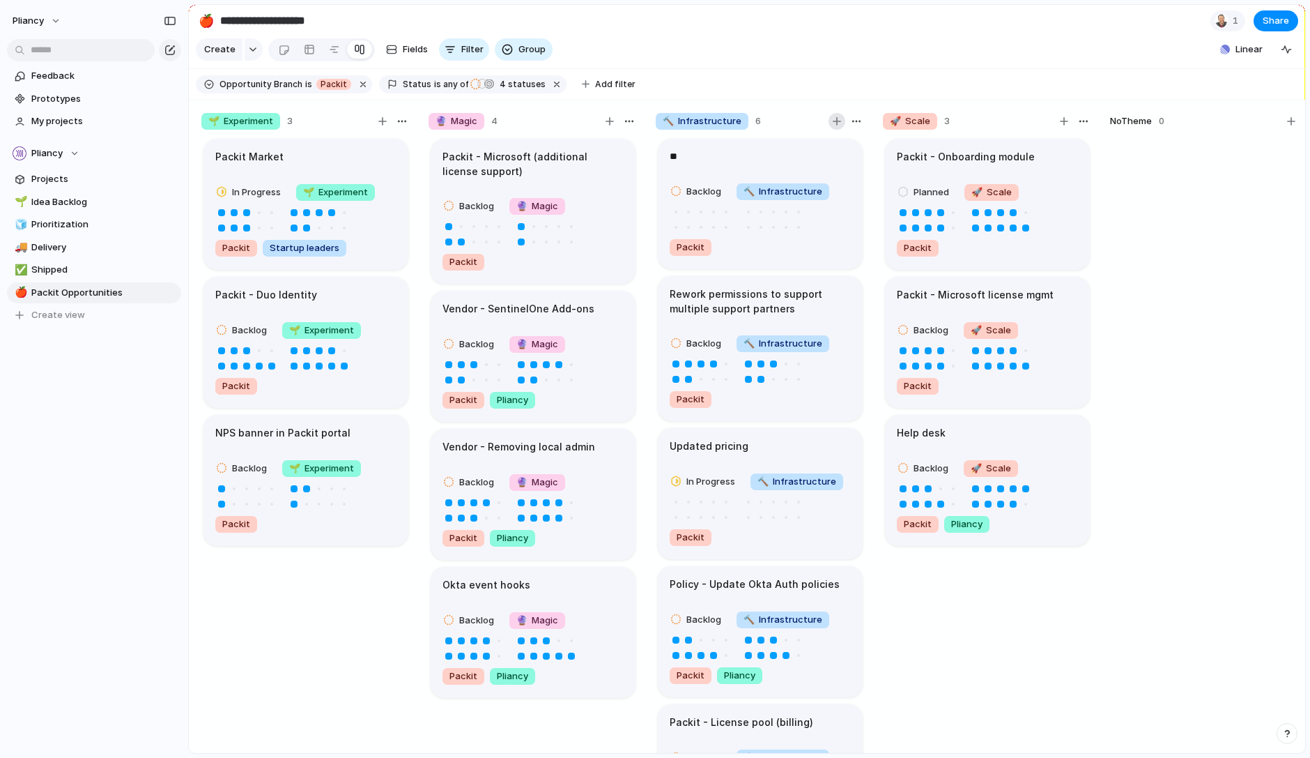
type textarea "*"
type textarea "**********"
click at [711, 216] on div at bounding box center [713, 212] width 7 height 7
click at [698, 231] on div at bounding box center [701, 227] width 7 height 7
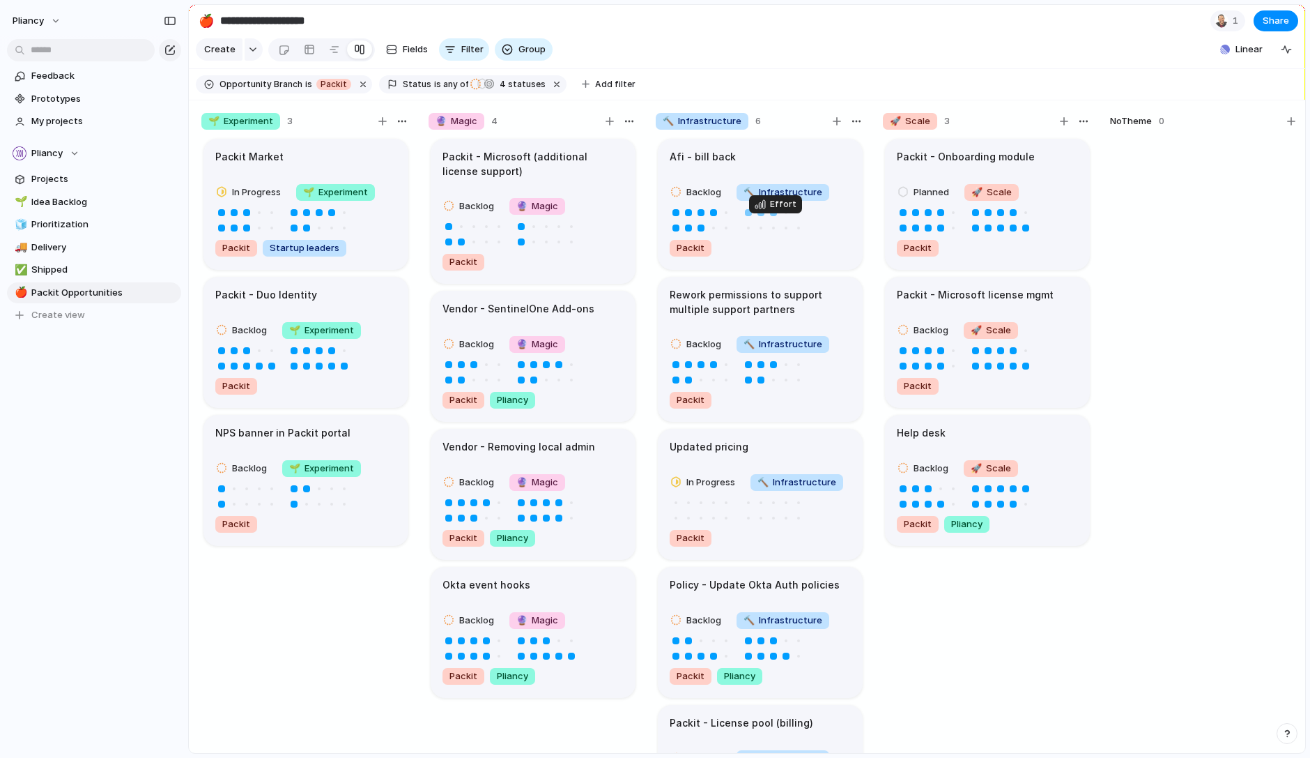
click at [774, 216] on div at bounding box center [773, 212] width 7 height 7
click at [763, 231] on div at bounding box center [761, 227] width 7 height 7
click at [701, 454] on h1 "Updated pricing" at bounding box center [709, 446] width 79 height 15
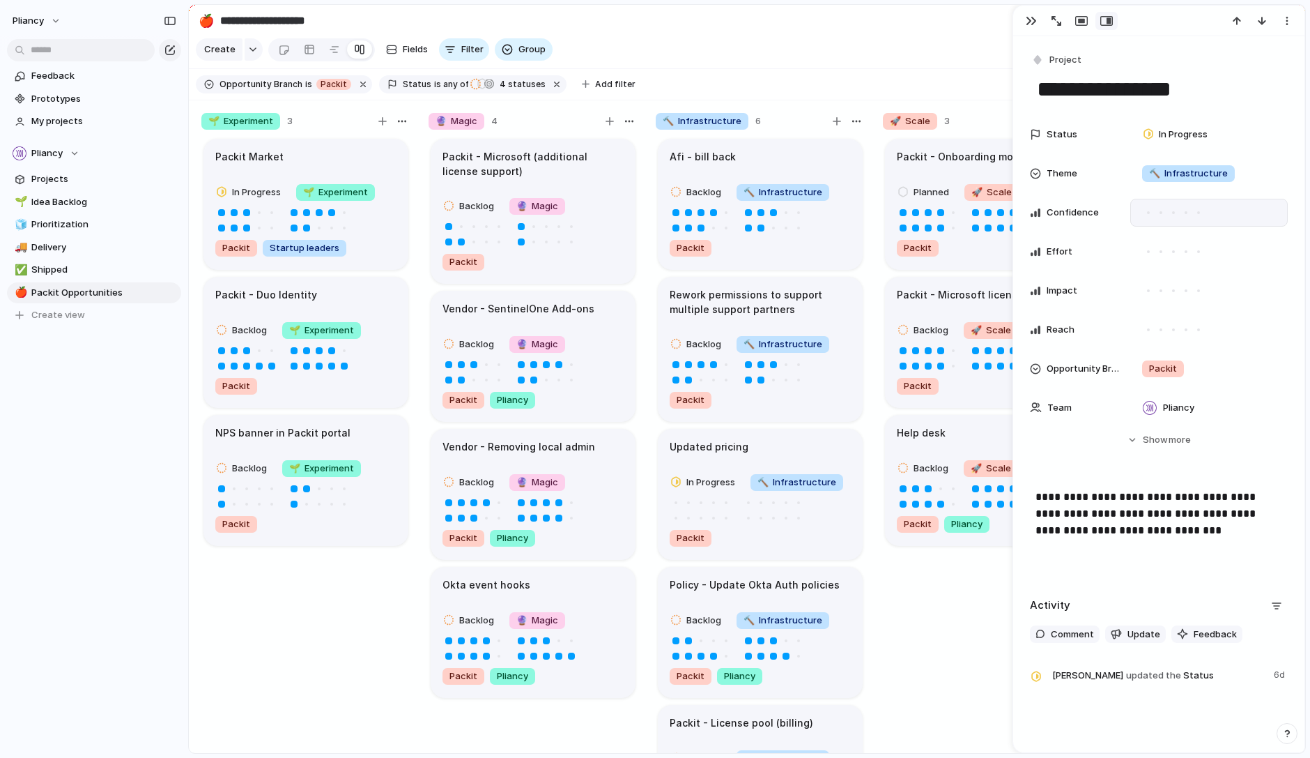
click at [1175, 213] on div at bounding box center [1173, 212] width 3 height 3
click at [1199, 250] on div at bounding box center [1199, 251] width 3 height 3
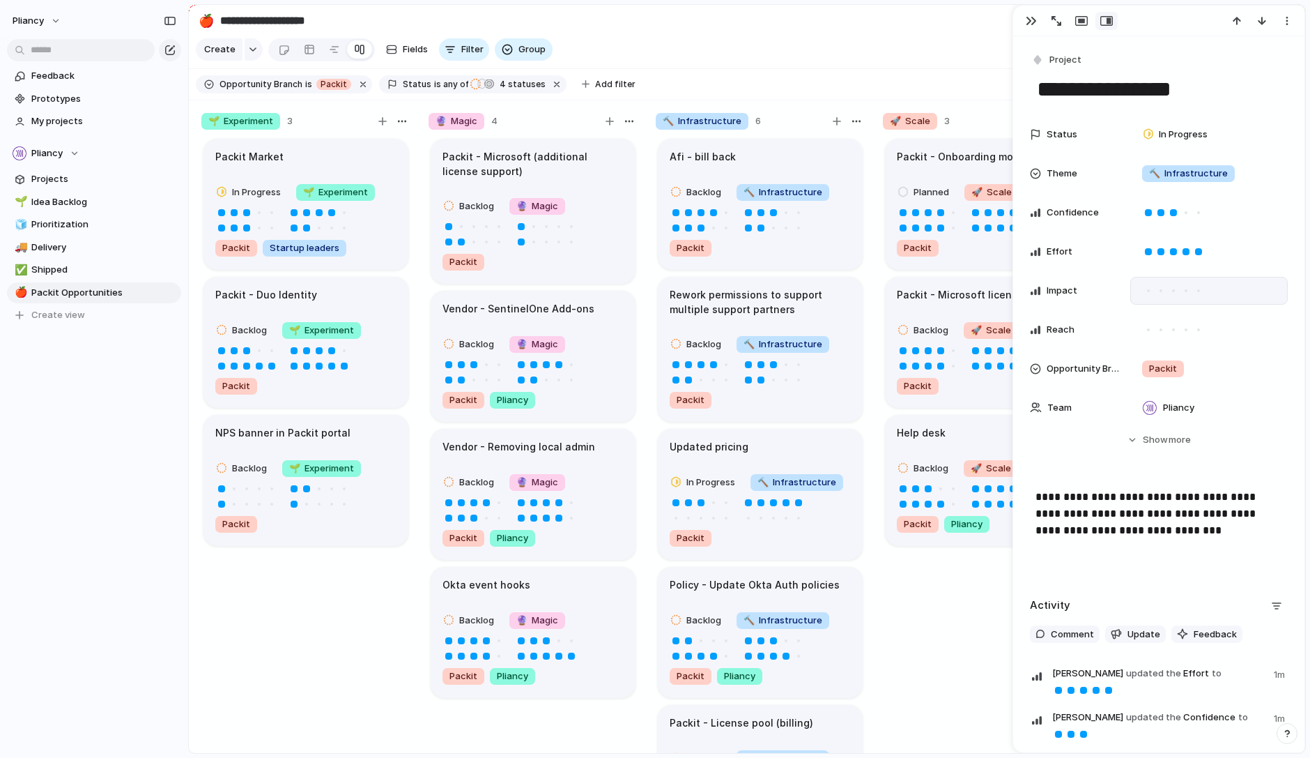
click at [1172, 291] on div at bounding box center [1174, 290] width 13 height 13
click at [1175, 330] on div at bounding box center [1174, 329] width 13 height 13
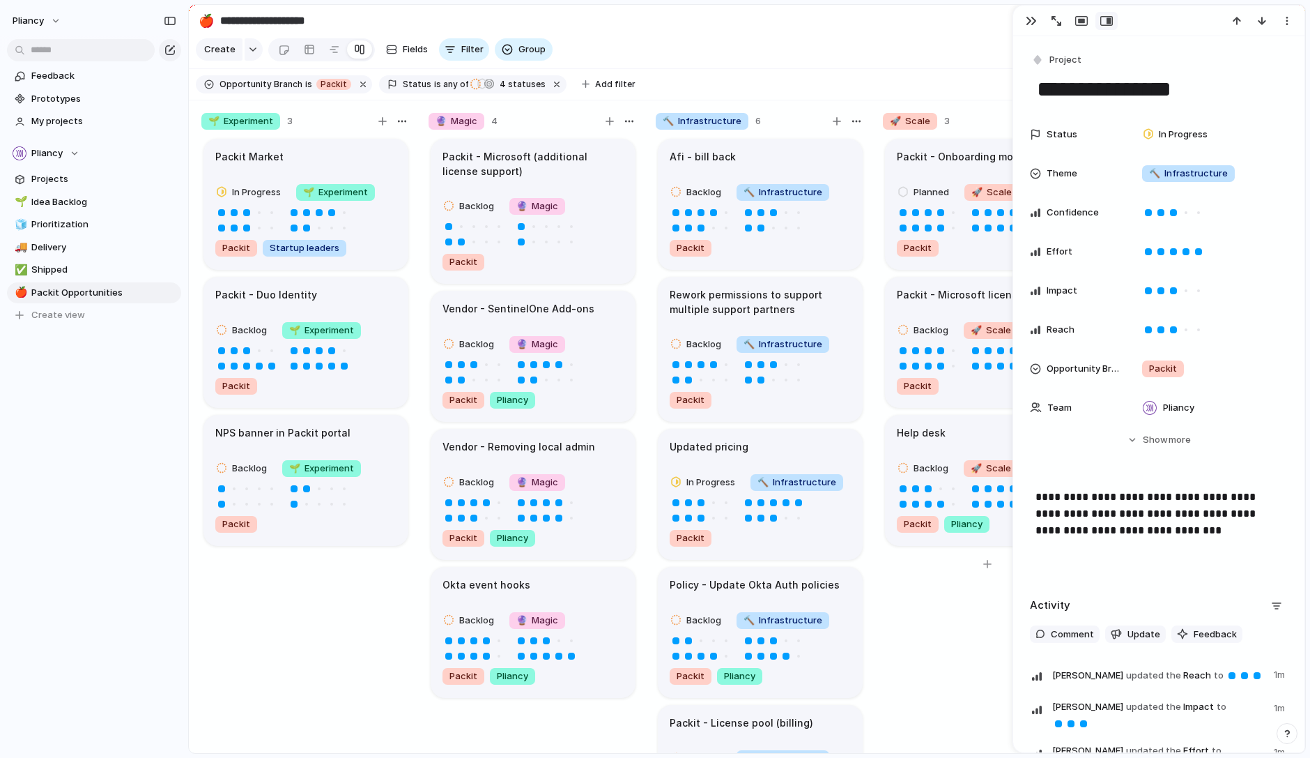
click at [972, 617] on div "Packit - Onboarding module Planned 🚀 Scale Packit Packit - Microsoft license mg…" at bounding box center [987, 451] width 209 height 629
click at [1029, 21] on div "button" at bounding box center [1031, 20] width 11 height 11
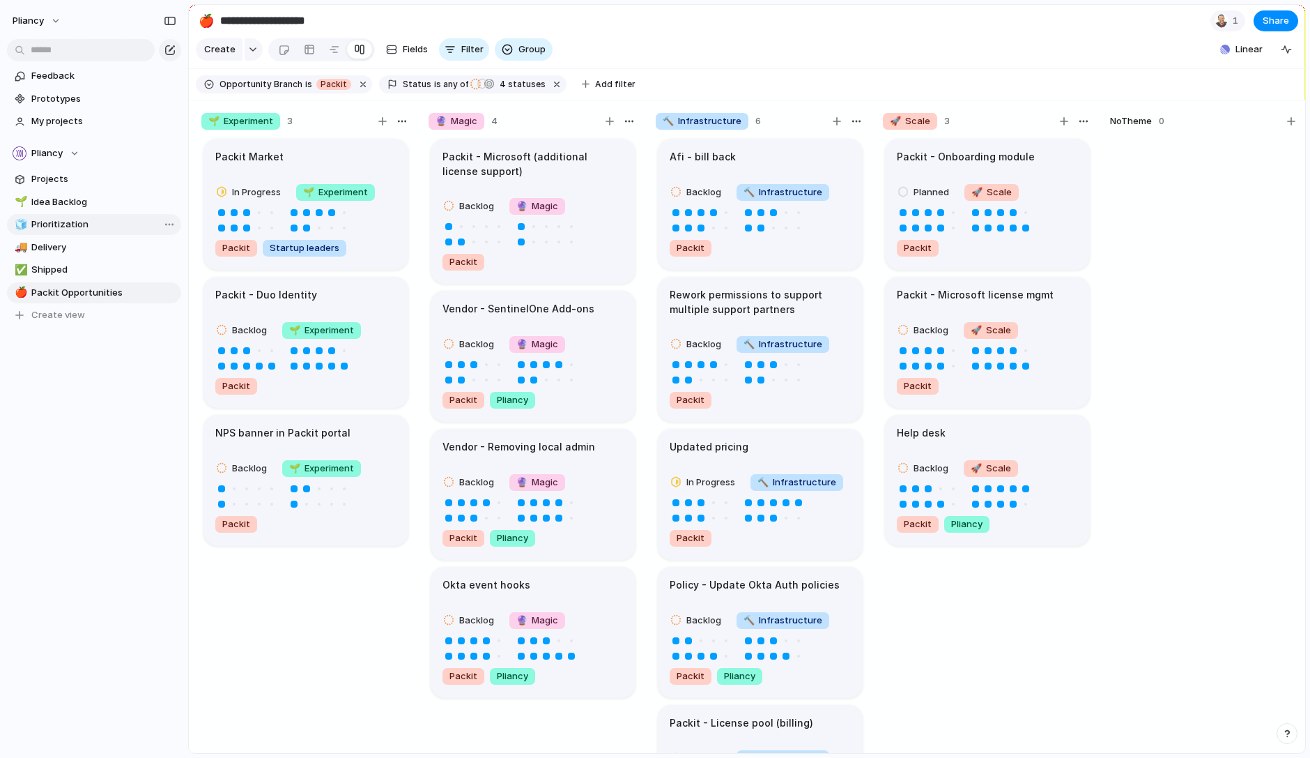
click at [78, 224] on span "Prioritization" at bounding box center [103, 224] width 145 height 14
type input "**********"
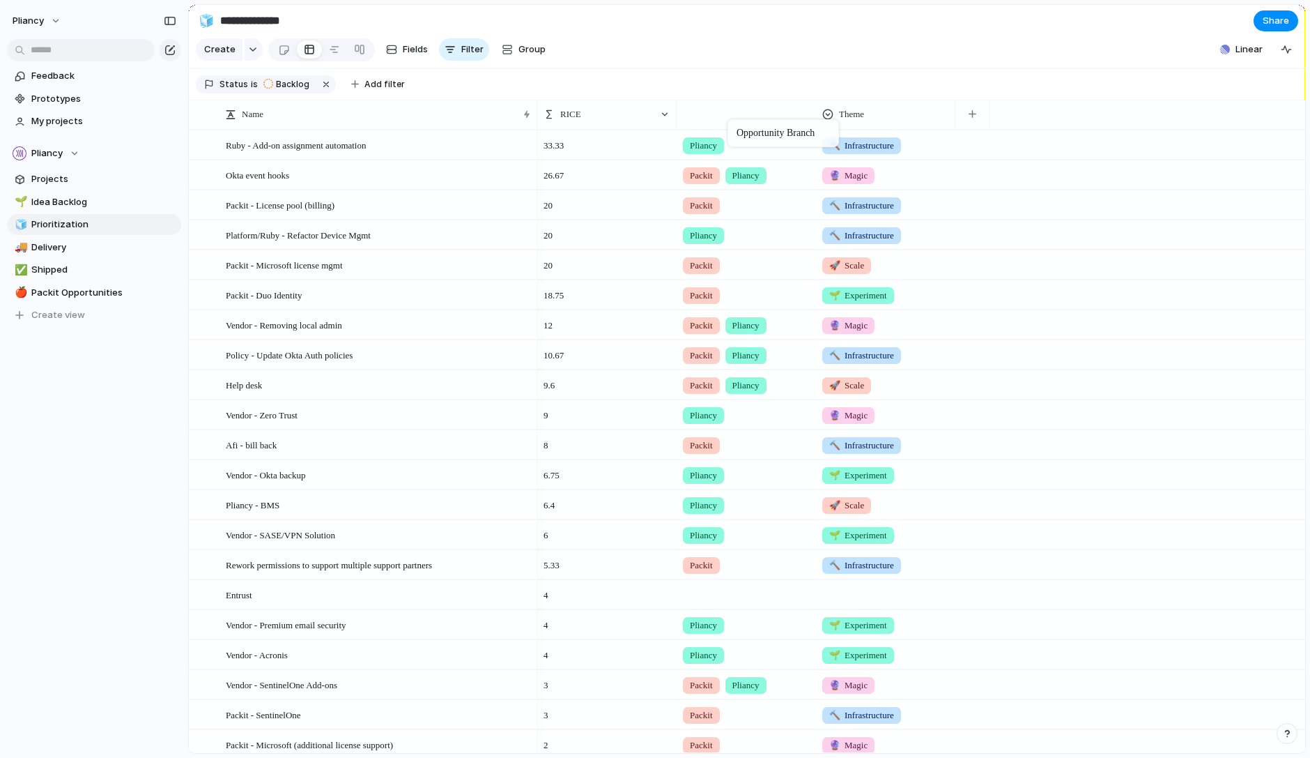
drag, startPoint x: 893, startPoint y: 123, endPoint x: 735, endPoint y: 122, distance: 158.2
click at [1244, 56] on span "Linear" at bounding box center [1249, 50] width 27 height 14
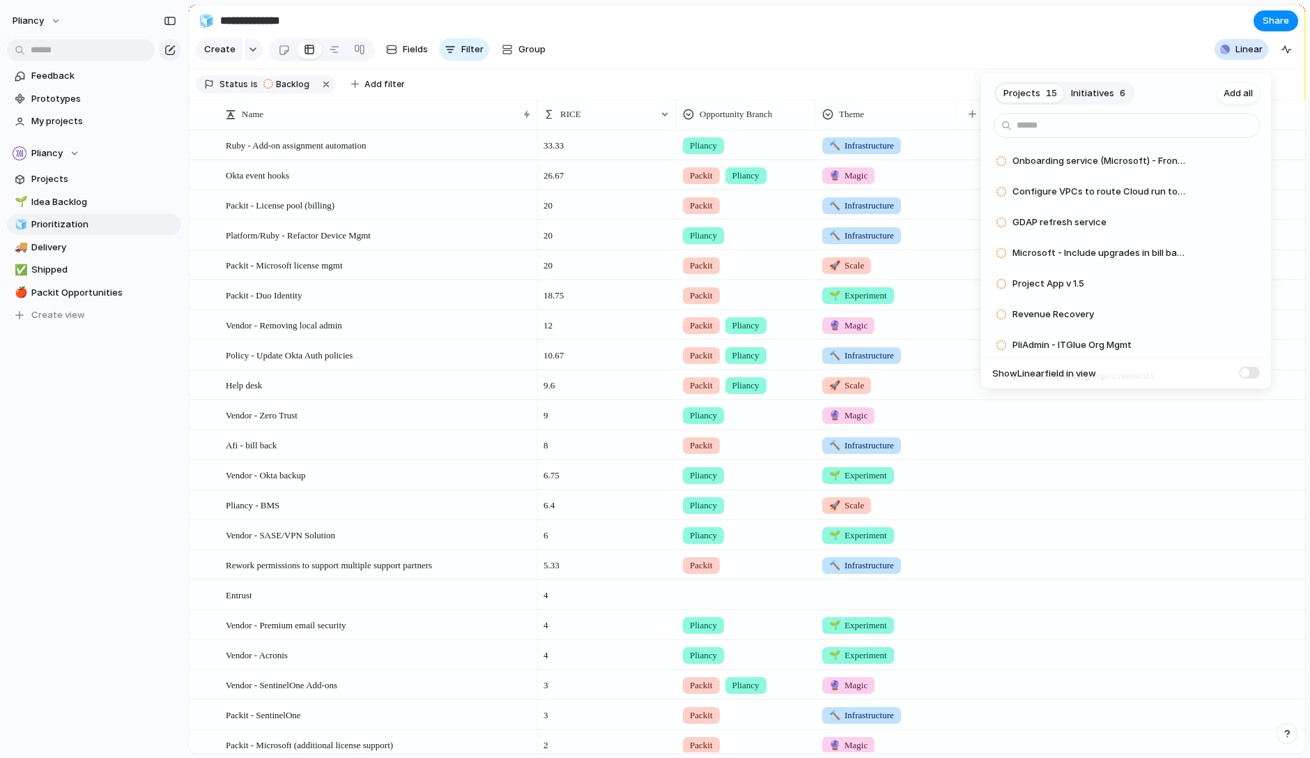
click at [1111, 52] on div "Projects 15 Initiatives 6 Add all Onboarding service (Microsoft) - Frontend Add…" at bounding box center [655, 379] width 1310 height 758
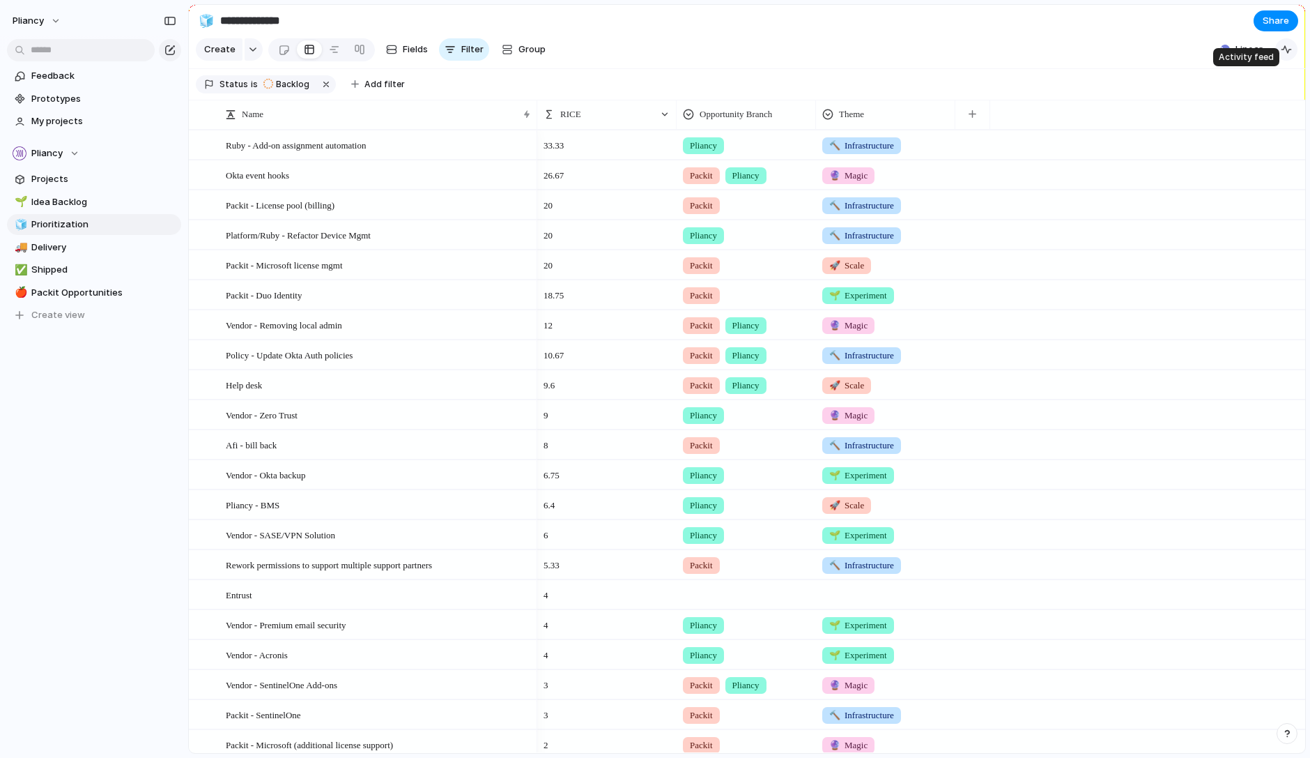
click at [1288, 54] on div "button" at bounding box center [1286, 49] width 11 height 11
click at [282, 52] on div at bounding box center [284, 49] width 12 height 23
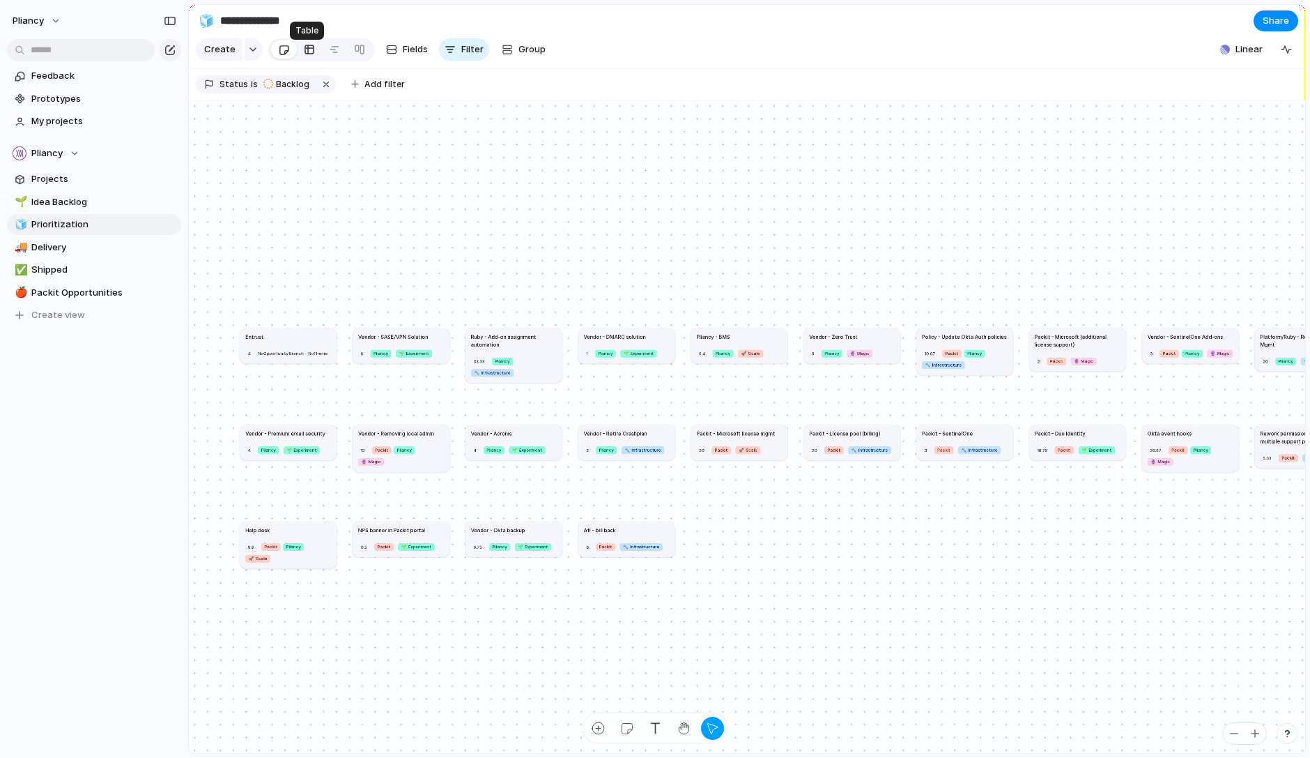
click at [304, 52] on div at bounding box center [309, 49] width 11 height 22
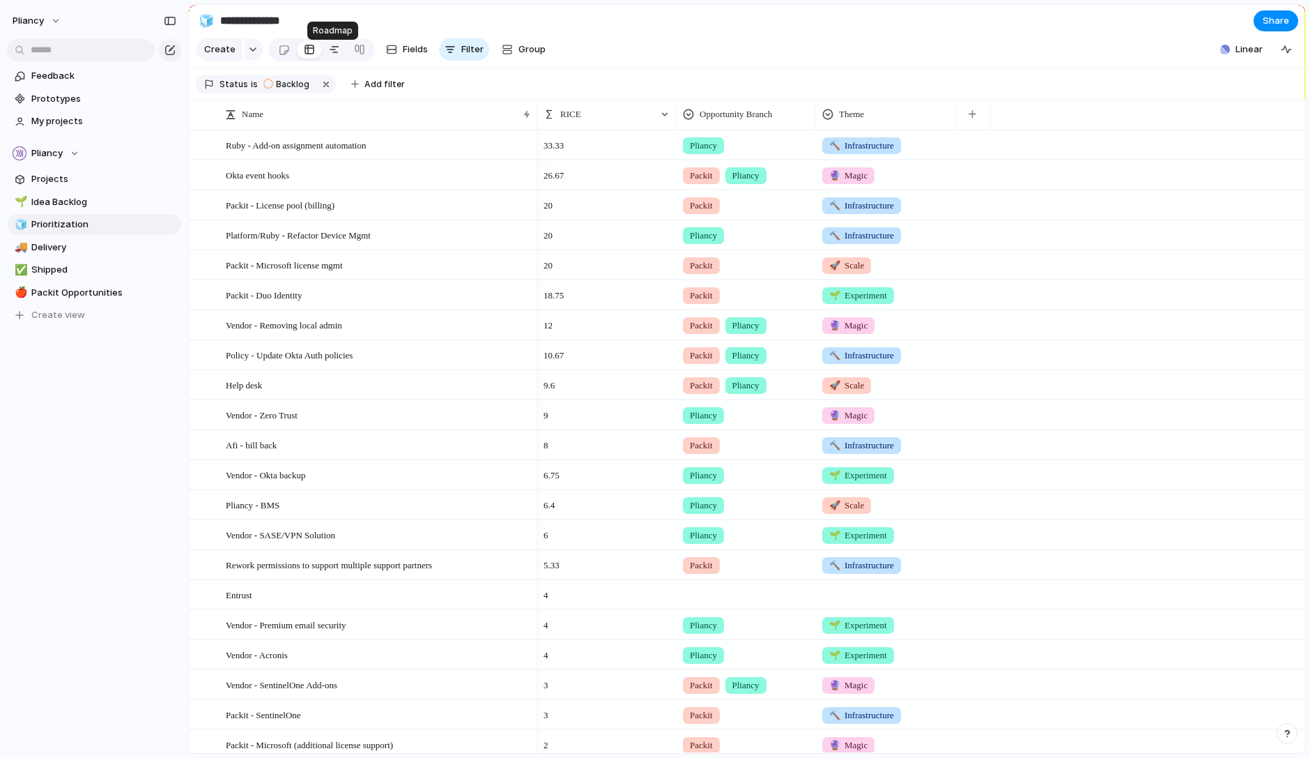
click at [339, 52] on link at bounding box center [334, 49] width 25 height 22
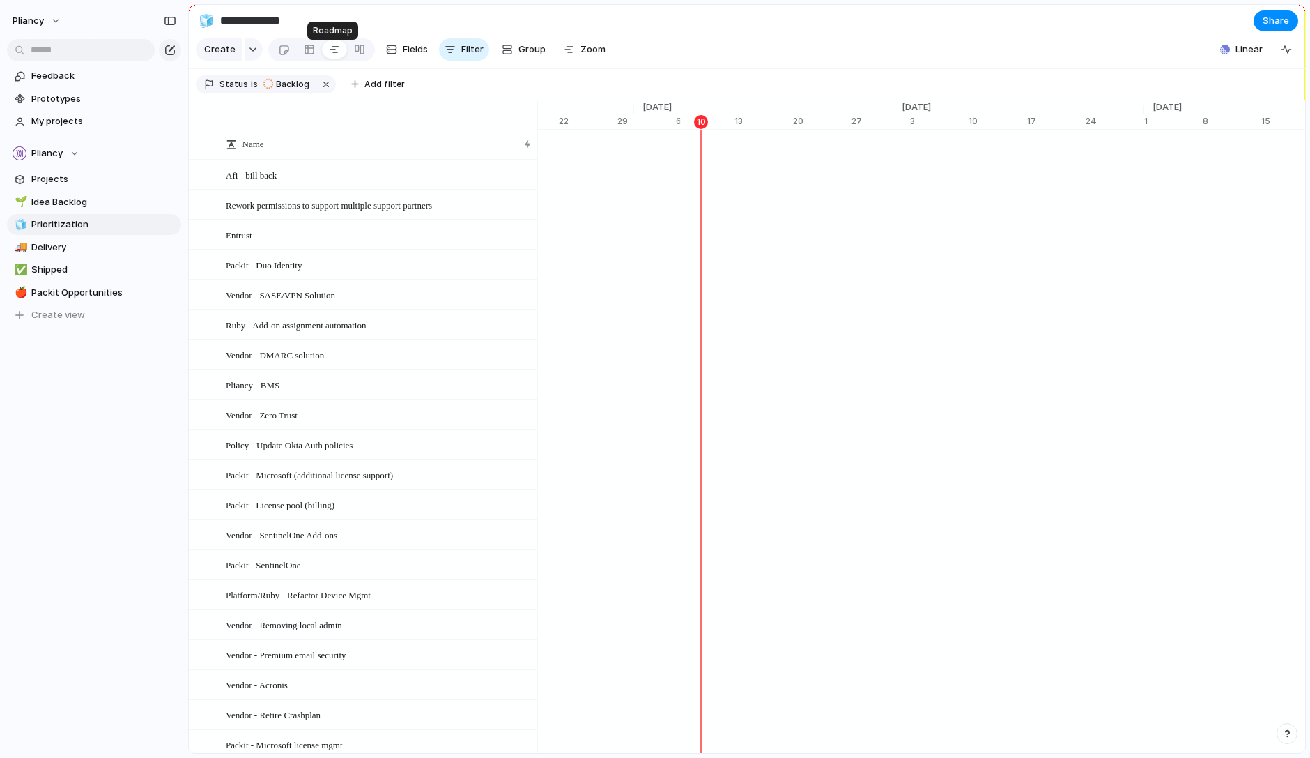
scroll to position [0, 9072]
click at [355, 52] on div at bounding box center [359, 49] width 11 height 22
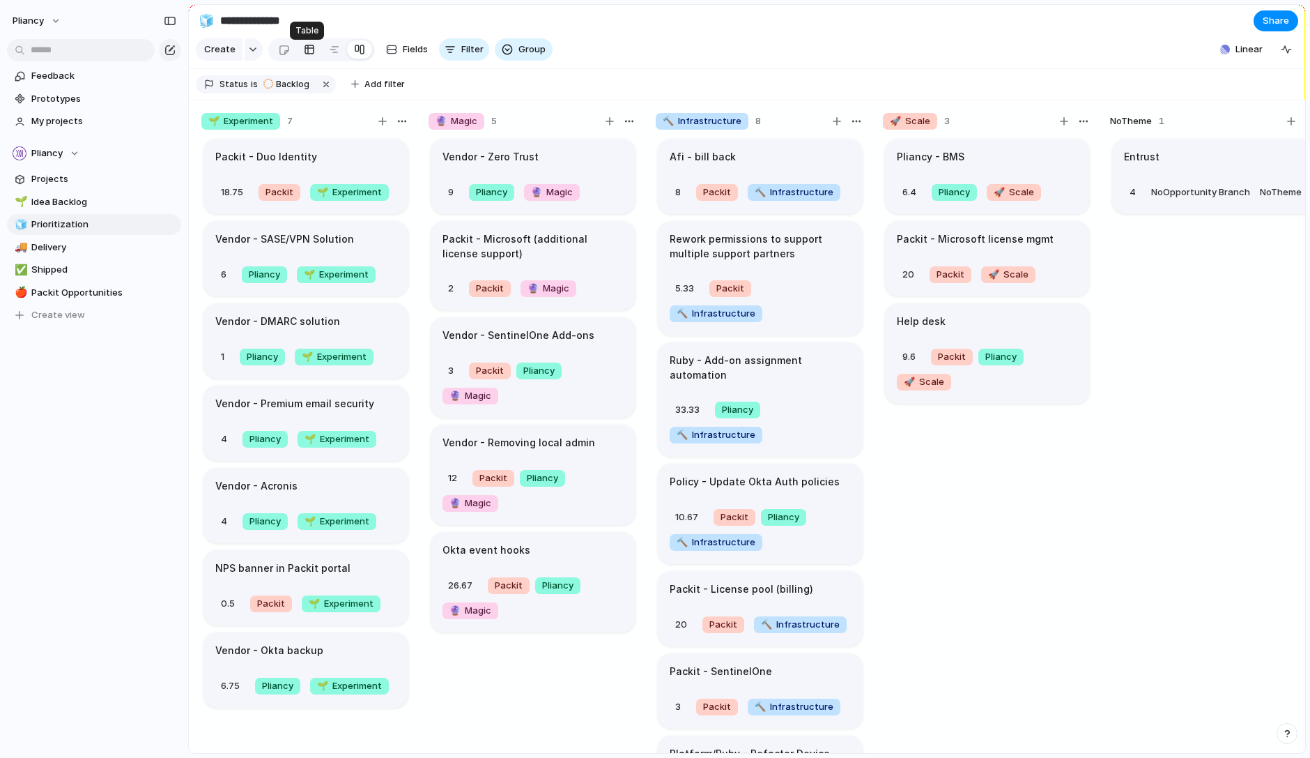
click at [309, 55] on div at bounding box center [309, 49] width 11 height 22
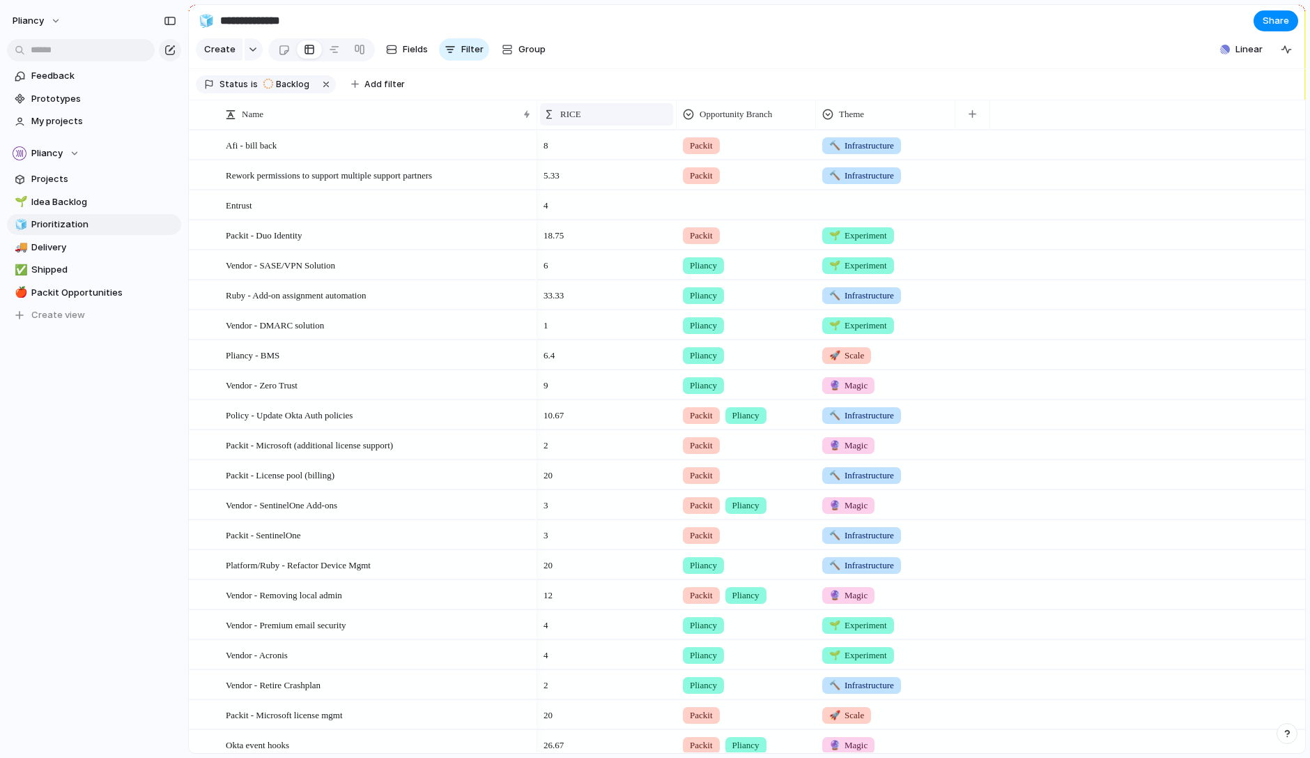
click at [573, 121] on span "RICE" at bounding box center [570, 114] width 21 height 14
click at [593, 220] on span "Sort descending" at bounding box center [603, 222] width 73 height 14
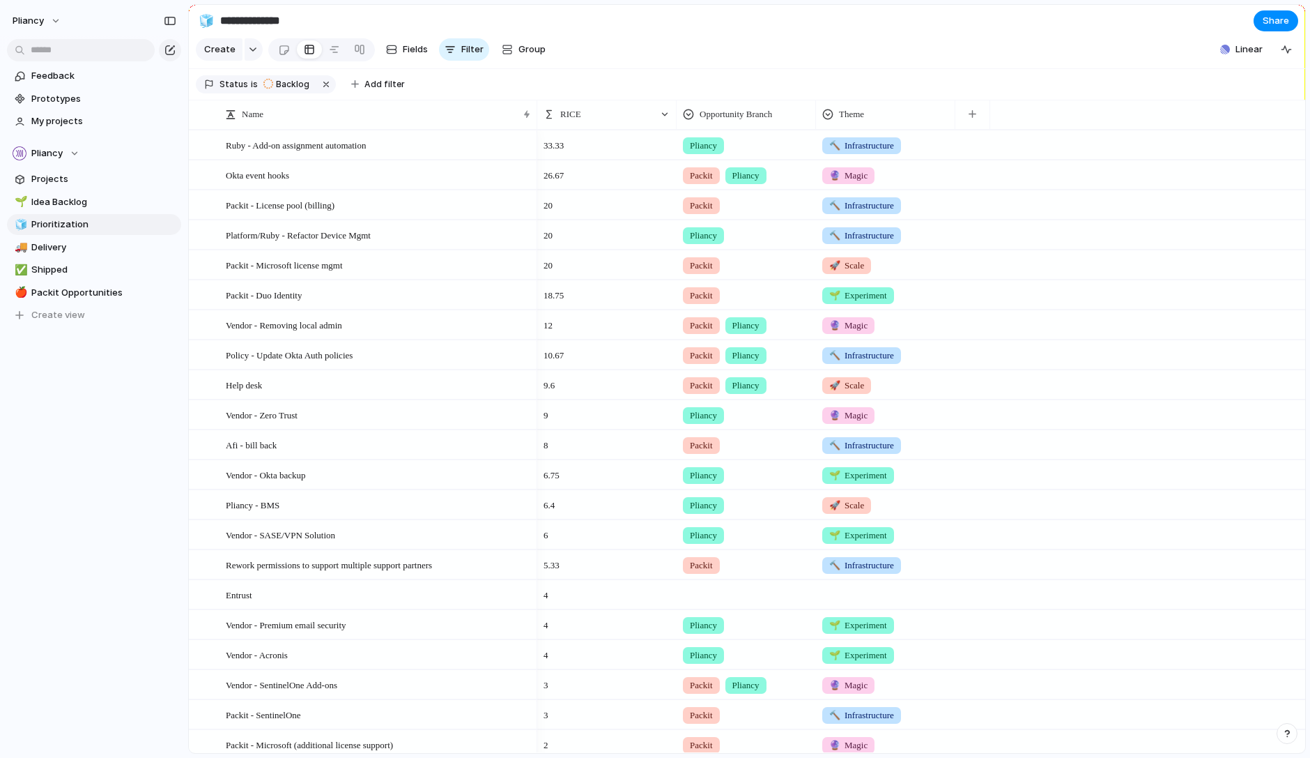
click at [706, 603] on div at bounding box center [747, 592] width 138 height 23
click at [1079, 609] on div "Packit Startup leaders Pliancy" at bounding box center [655, 379] width 1310 height 758
